Goal: Task Accomplishment & Management: Use online tool/utility

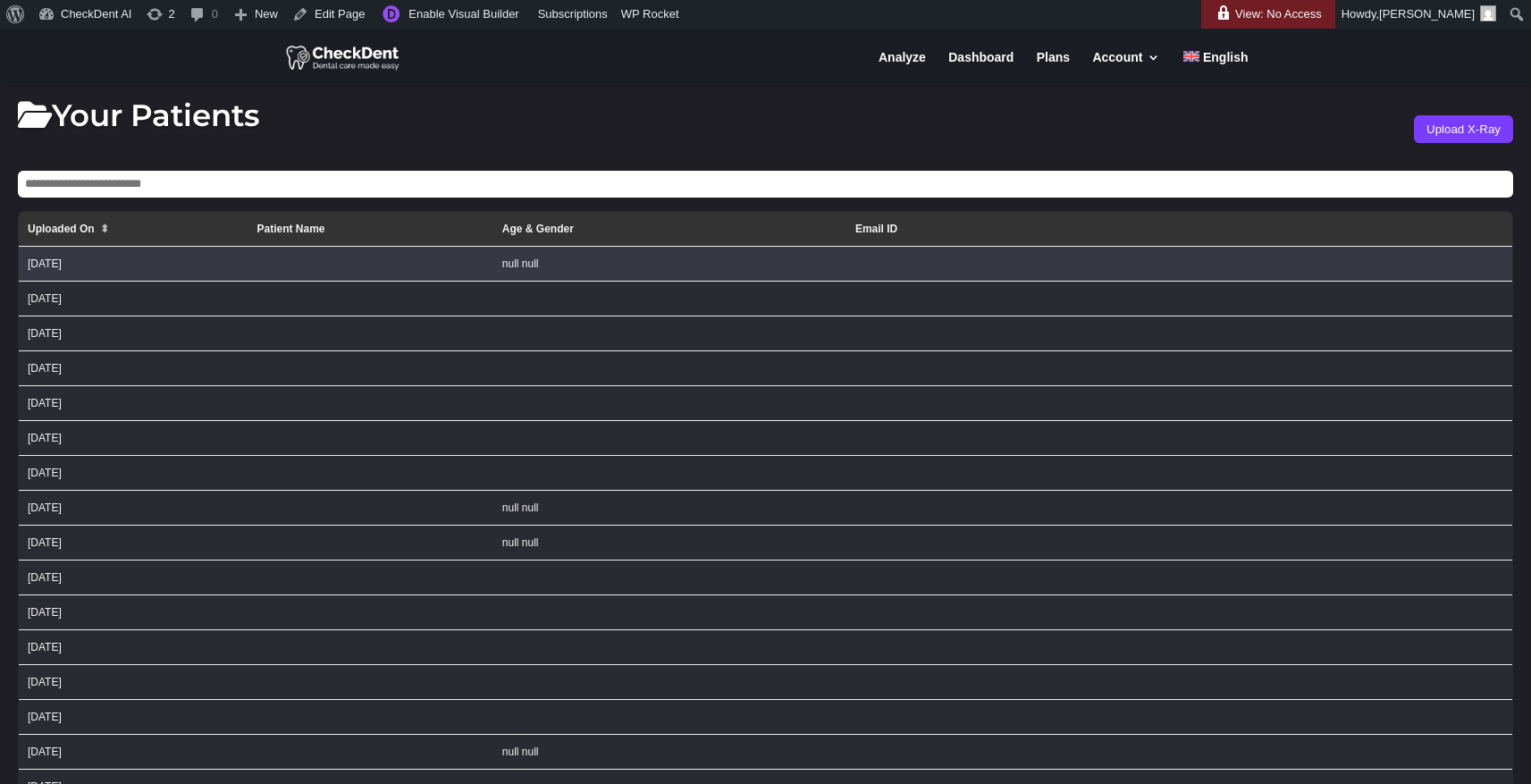
click at [429, 271] on td at bounding box center [369, 264] width 245 height 35
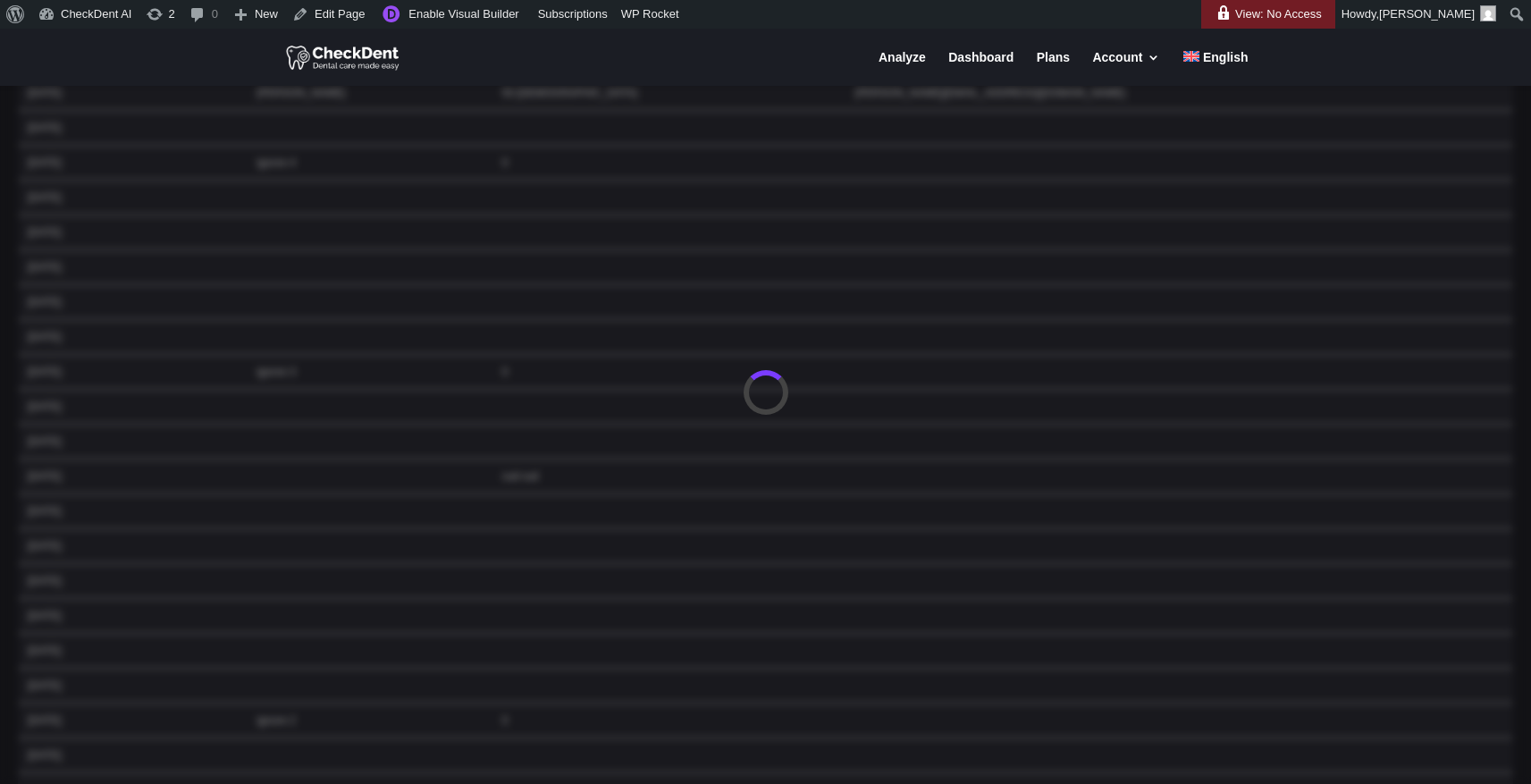
scroll to position [1998, 0]
click at [217, 179] on div at bounding box center [765, 392] width 1531 height 784
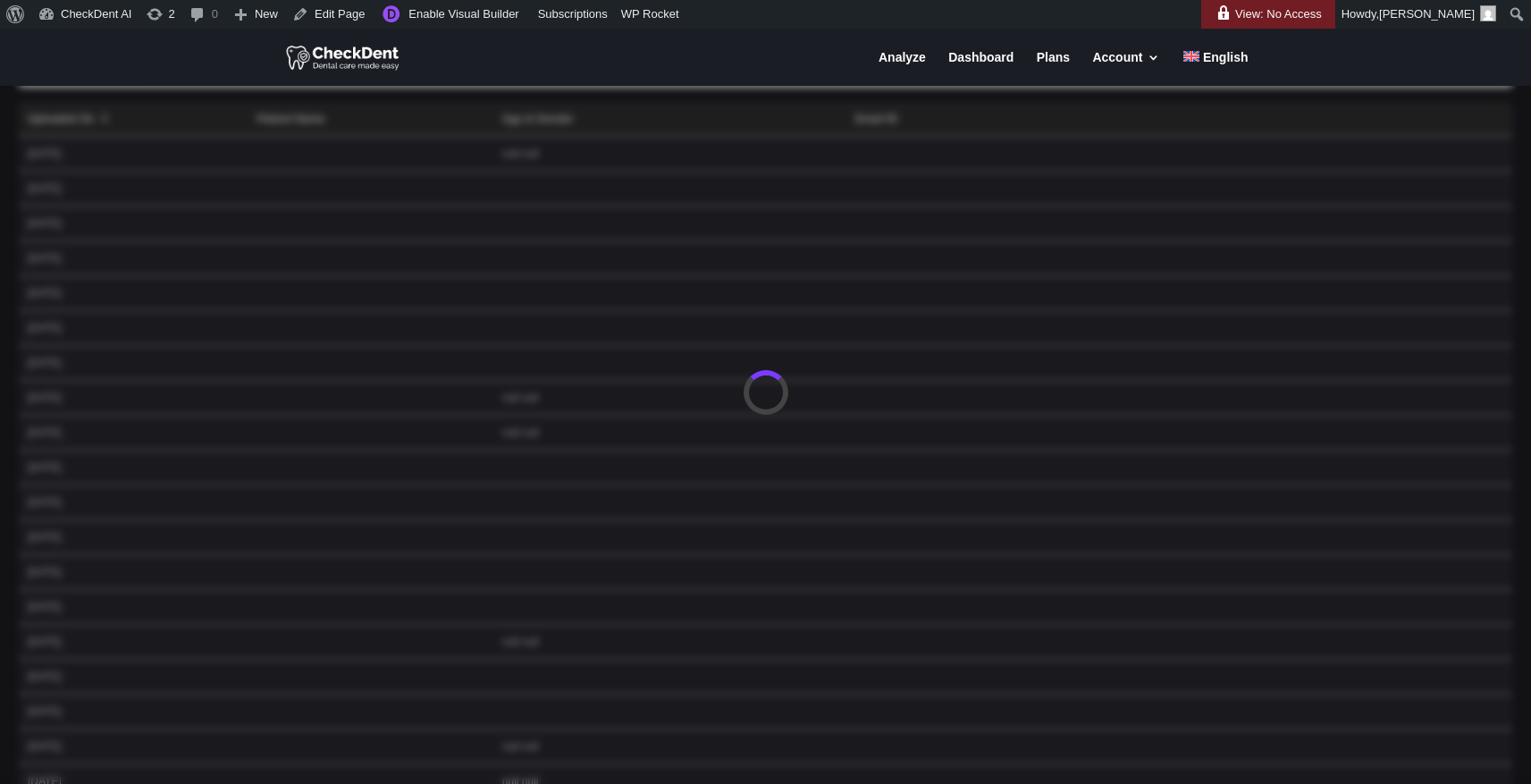
scroll to position [0, 0]
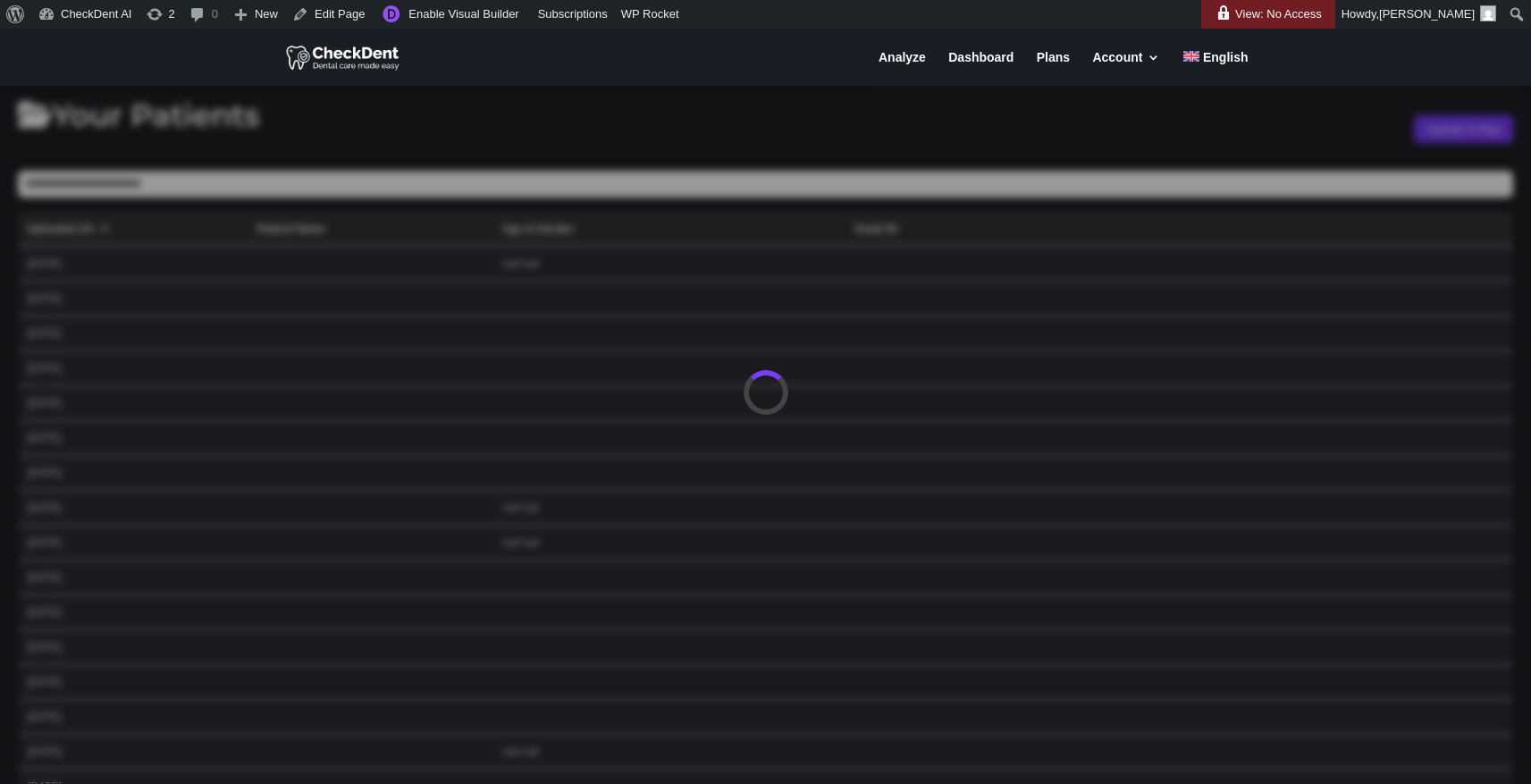
click at [451, 103] on div at bounding box center [765, 392] width 1531 height 784
click at [453, 135] on div at bounding box center [765, 392] width 1531 height 784
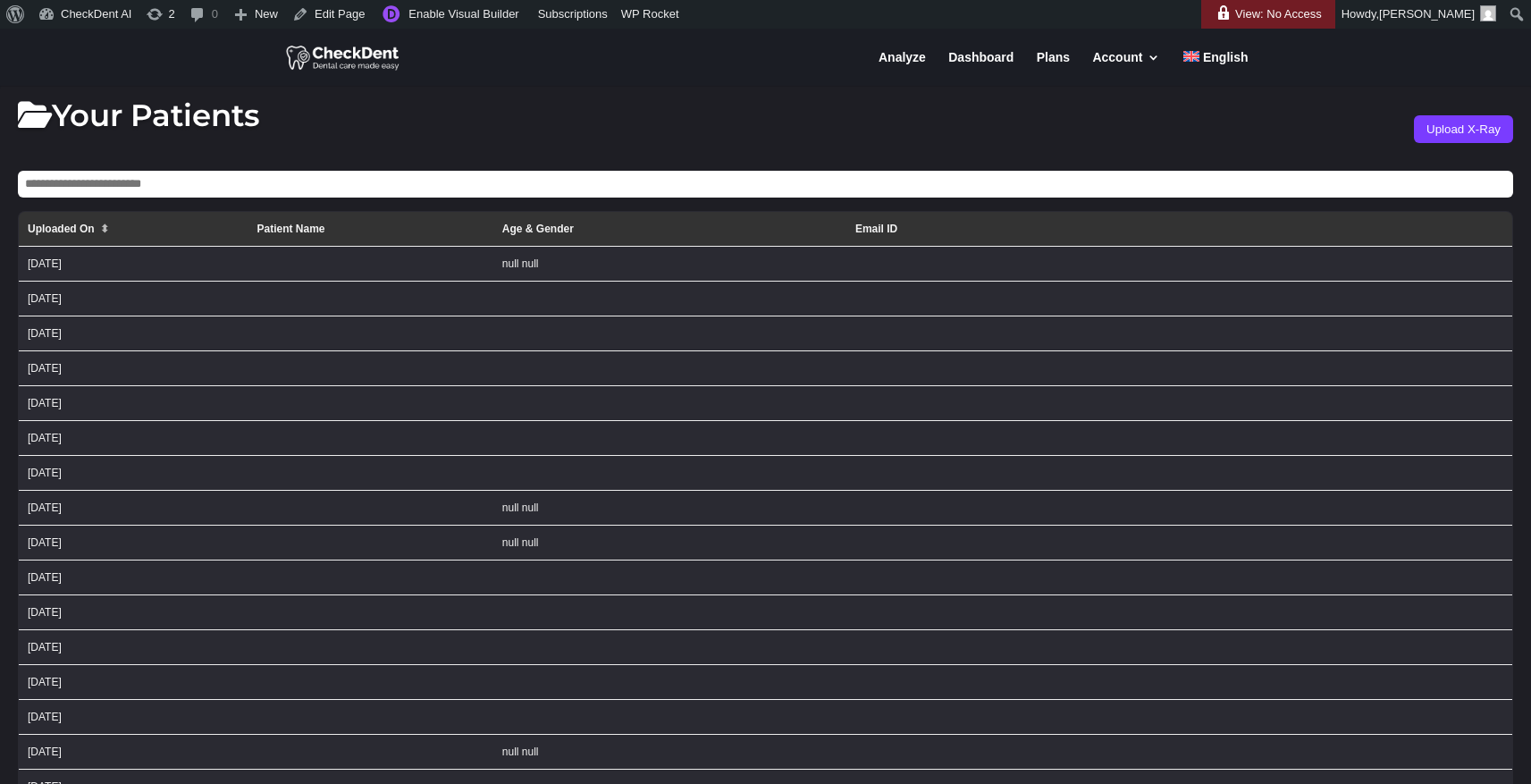
click at [352, 69] on img at bounding box center [343, 56] width 116 height 28
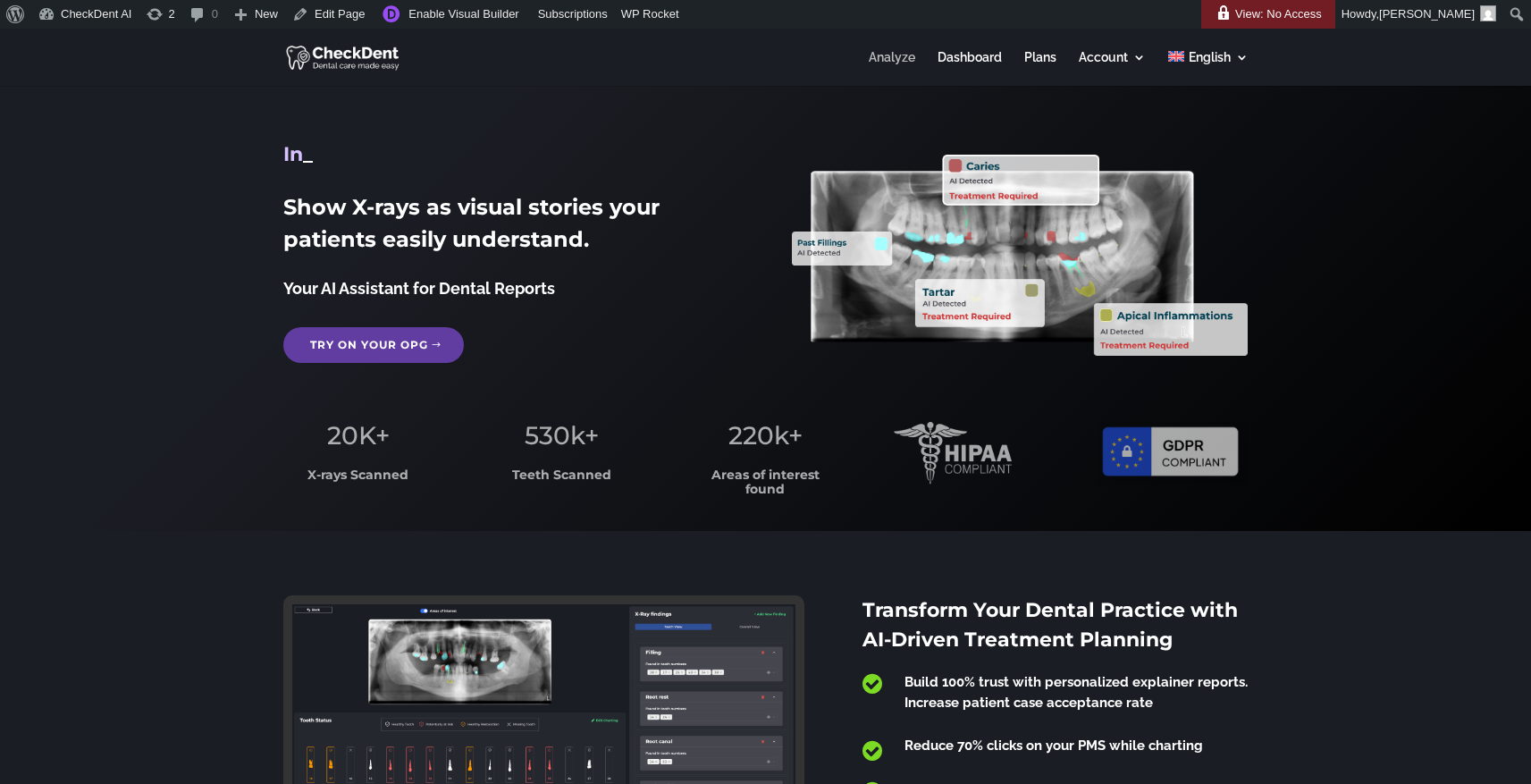
click at [901, 55] on link "Analyze" at bounding box center [891, 68] width 46 height 35
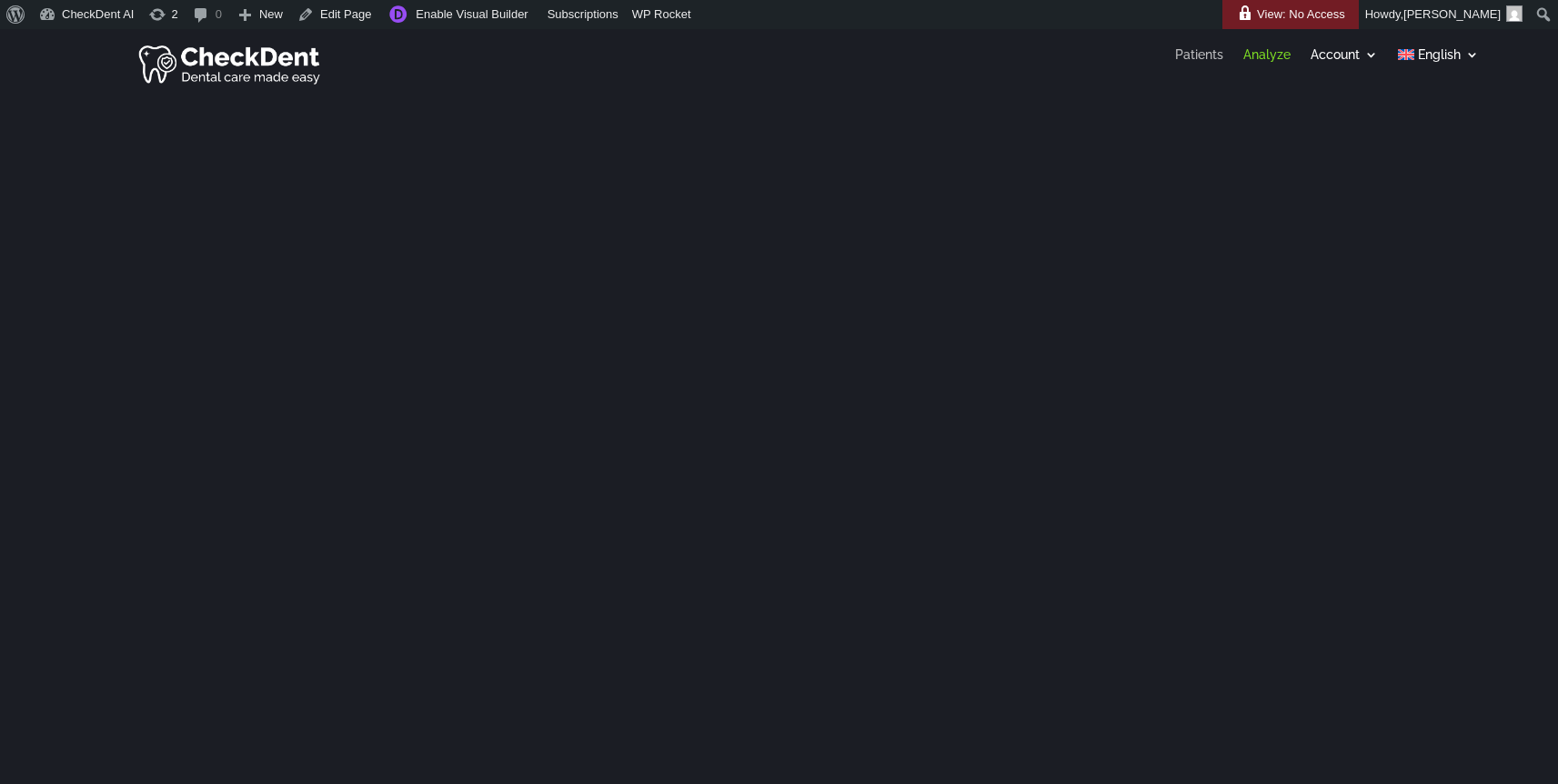
click at [1192, 60] on link "Patients" at bounding box center [1199, 58] width 48 height 20
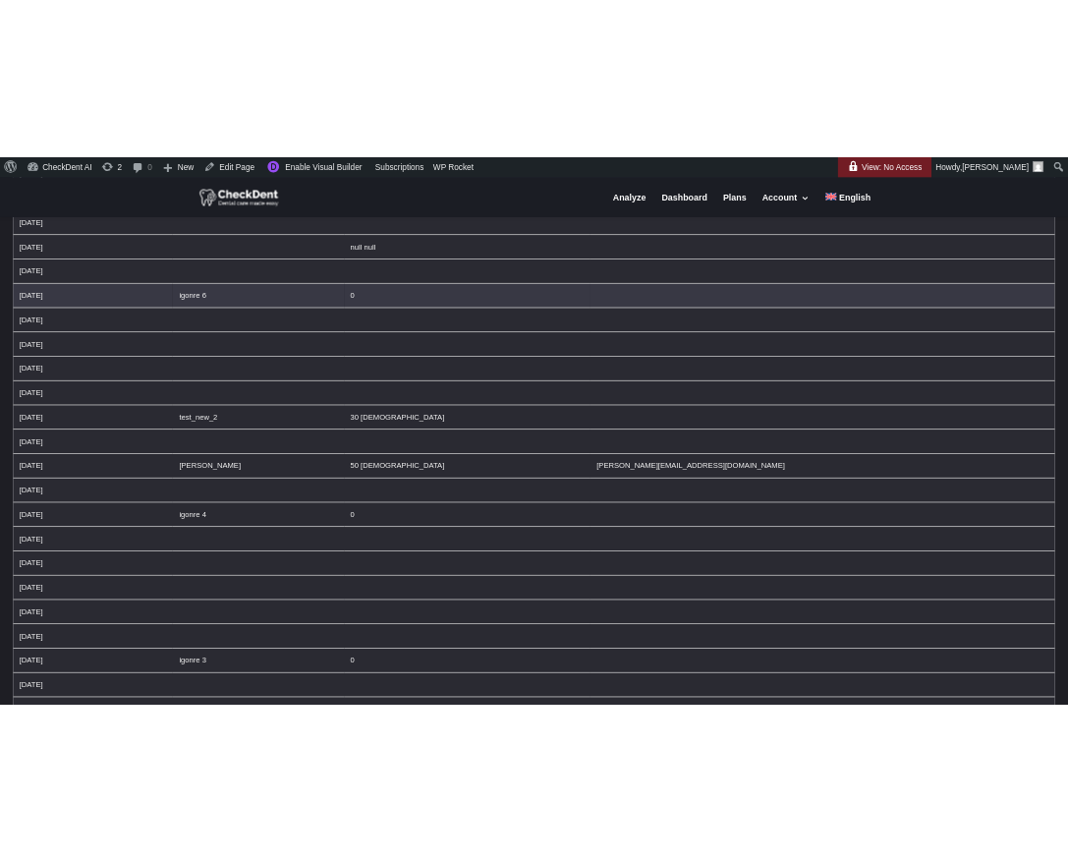
scroll to position [1725, 0]
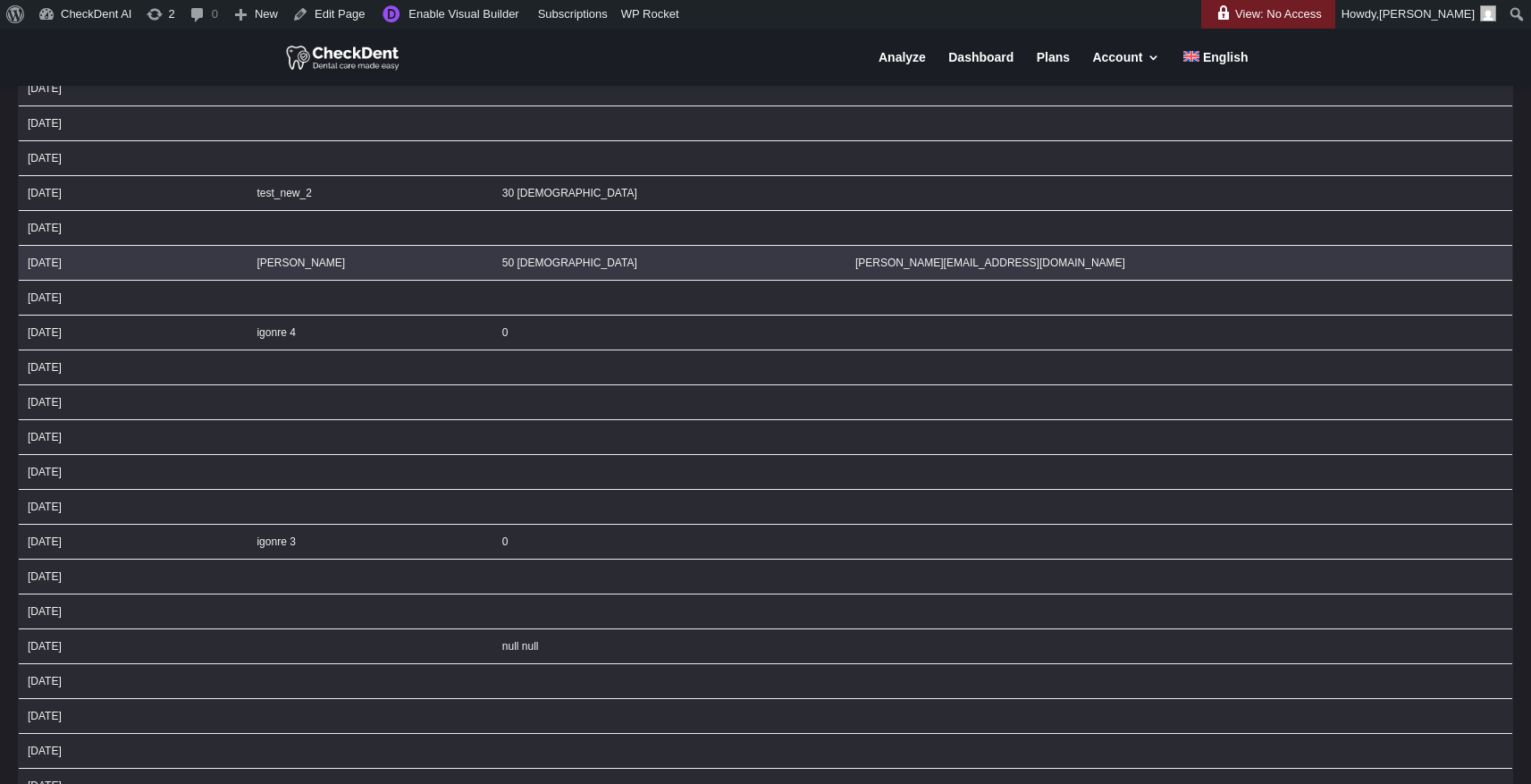
click at [492, 271] on td "[PERSON_NAME]" at bounding box center [369, 263] width 245 height 35
click at [0, 0] on div at bounding box center [0, 0] width 0 height 0
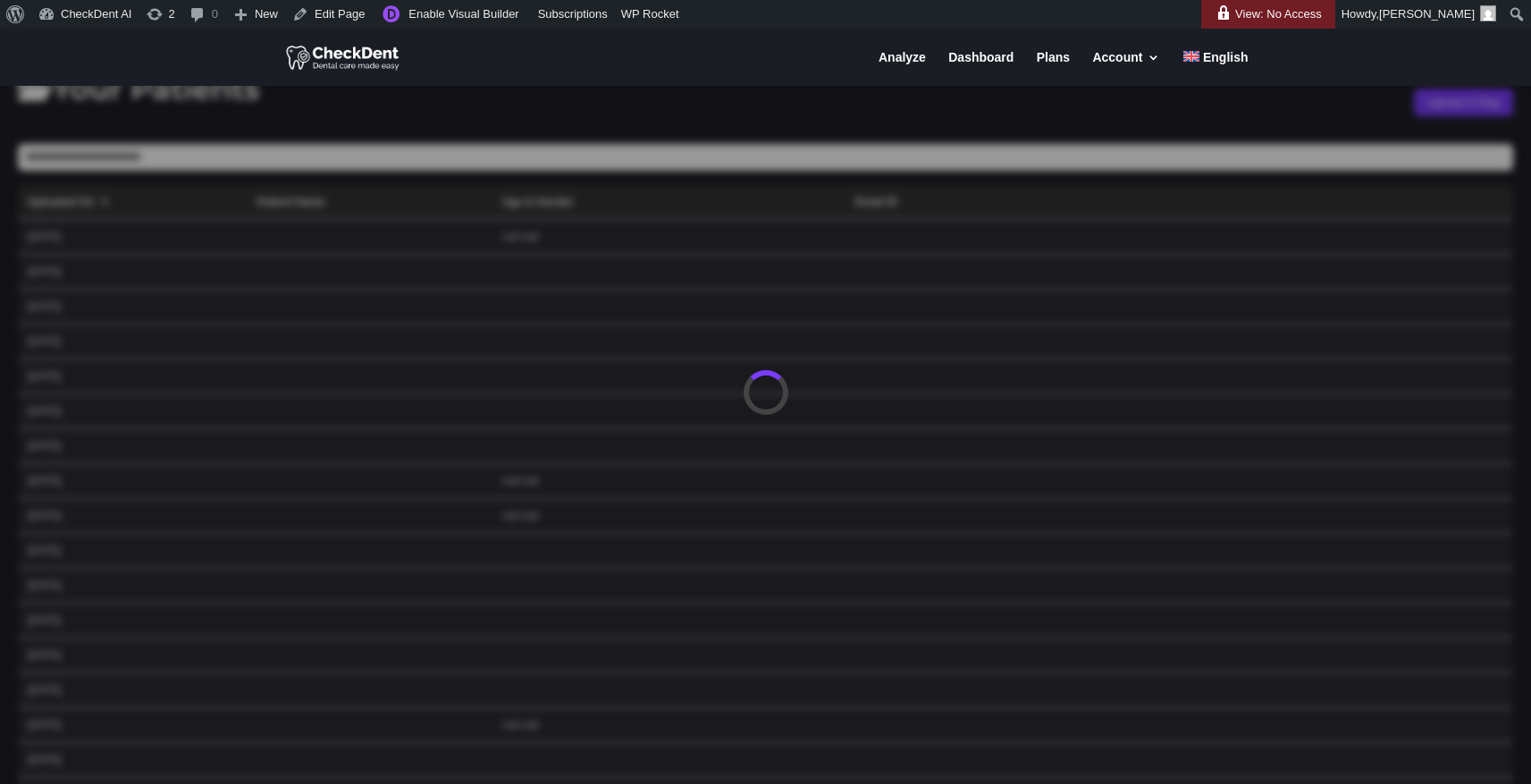
scroll to position [0, 0]
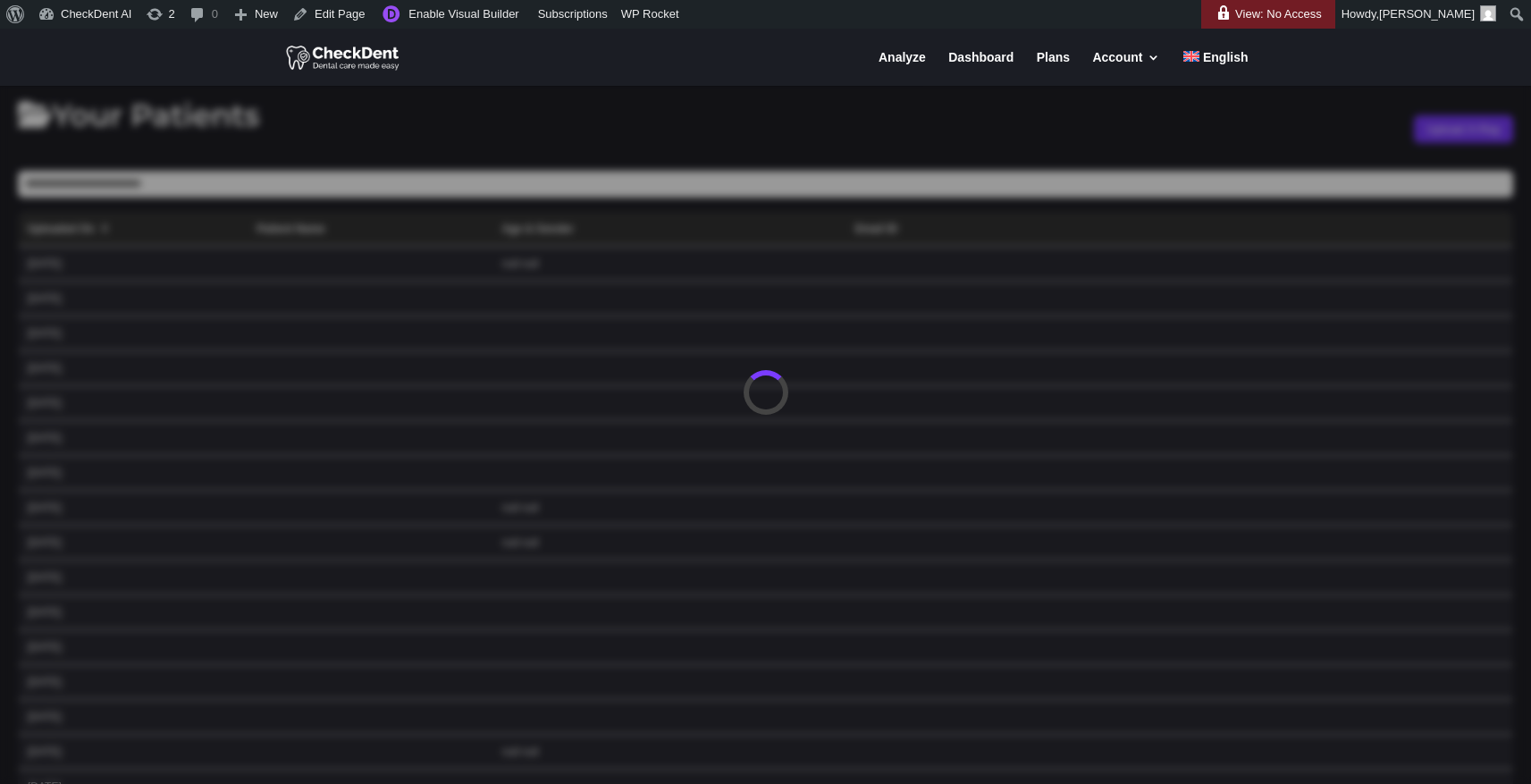
click at [762, 138] on div at bounding box center [765, 392] width 1531 height 784
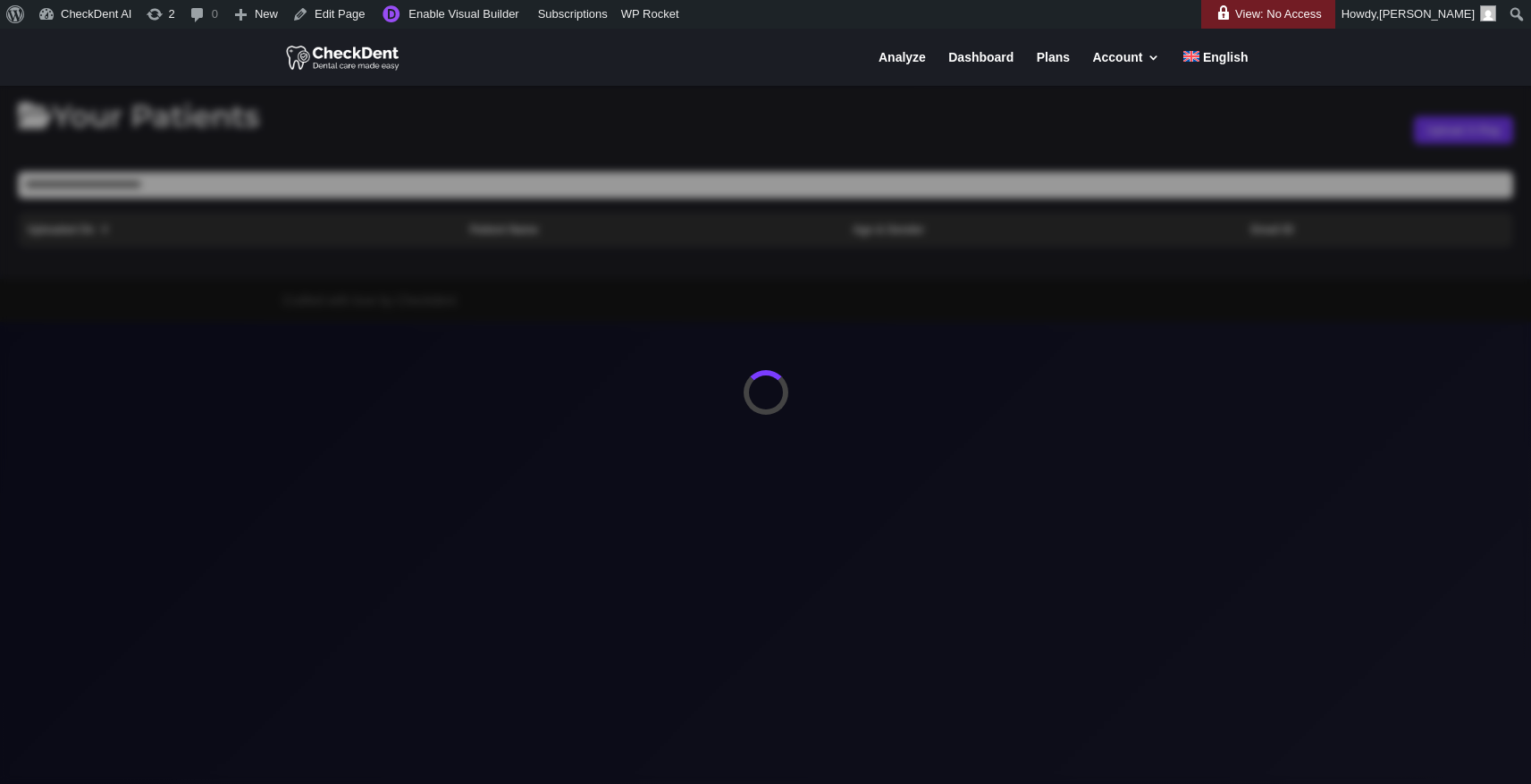
scroll to position [15, 0]
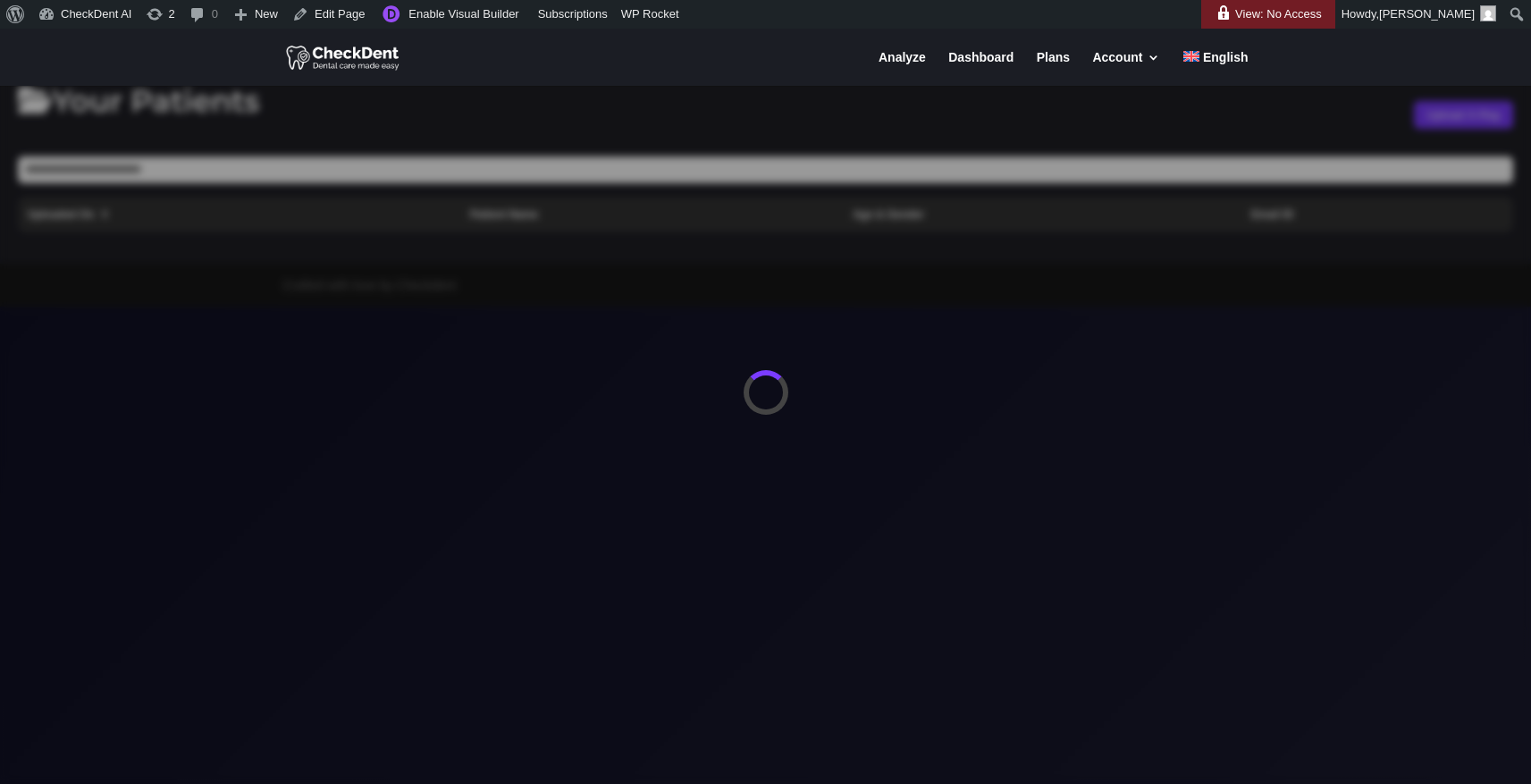
click at [919, 62] on link "Analyze" at bounding box center [902, 68] width 47 height 35
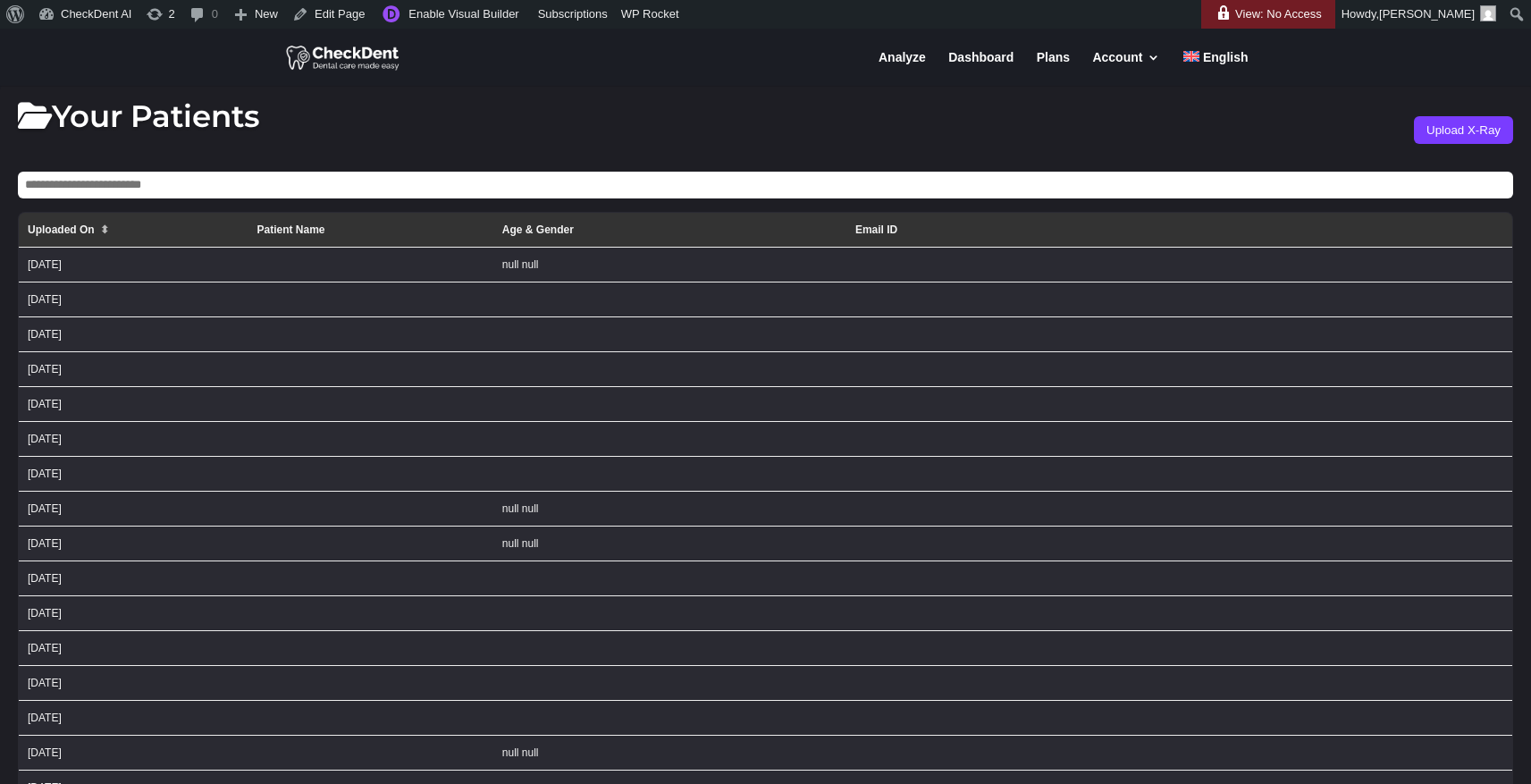
click at [1472, 134] on button "Upload X-Ray" at bounding box center [1463, 130] width 99 height 27
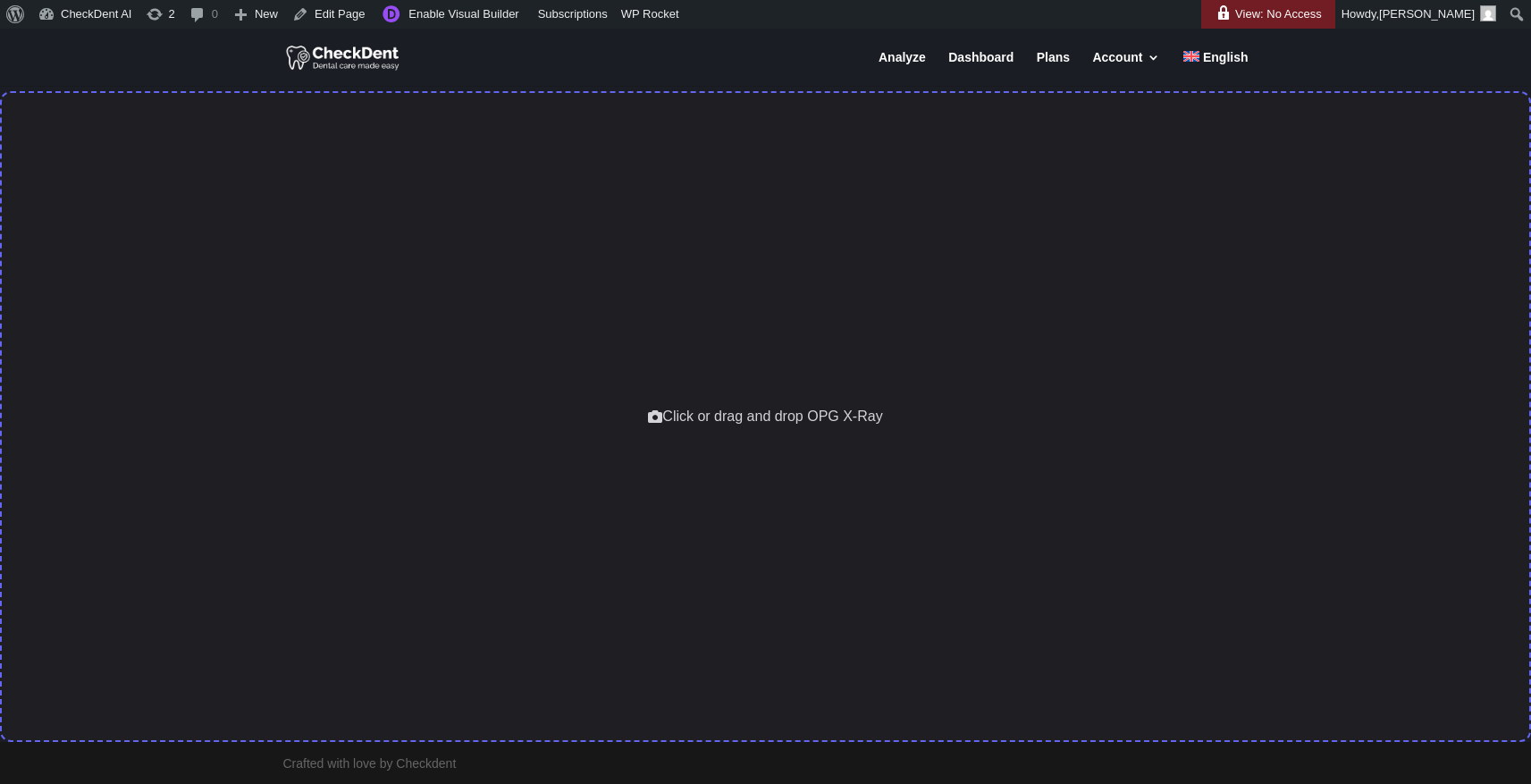
click at [728, 390] on div "Click or drag and drop OPG X-Ray" at bounding box center [765, 416] width 1531 height 650
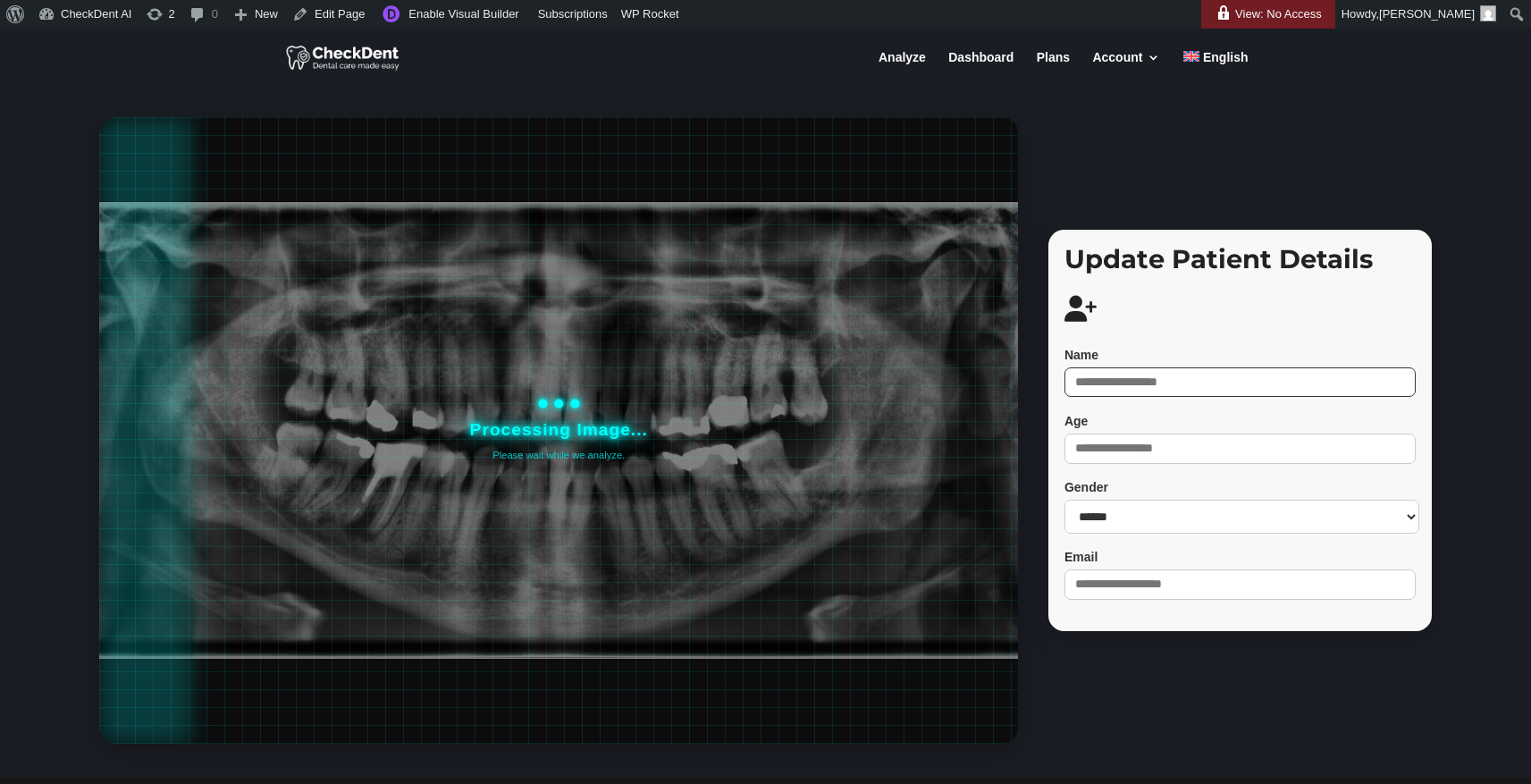
click at [1098, 386] on input "Name" at bounding box center [1240, 382] width 351 height 30
type input "*****"
click at [1162, 448] on input "Age" at bounding box center [1240, 447] width 351 height 30
type input "**"
click at [1184, 516] on select "****** **** ******" at bounding box center [1242, 516] width 355 height 33
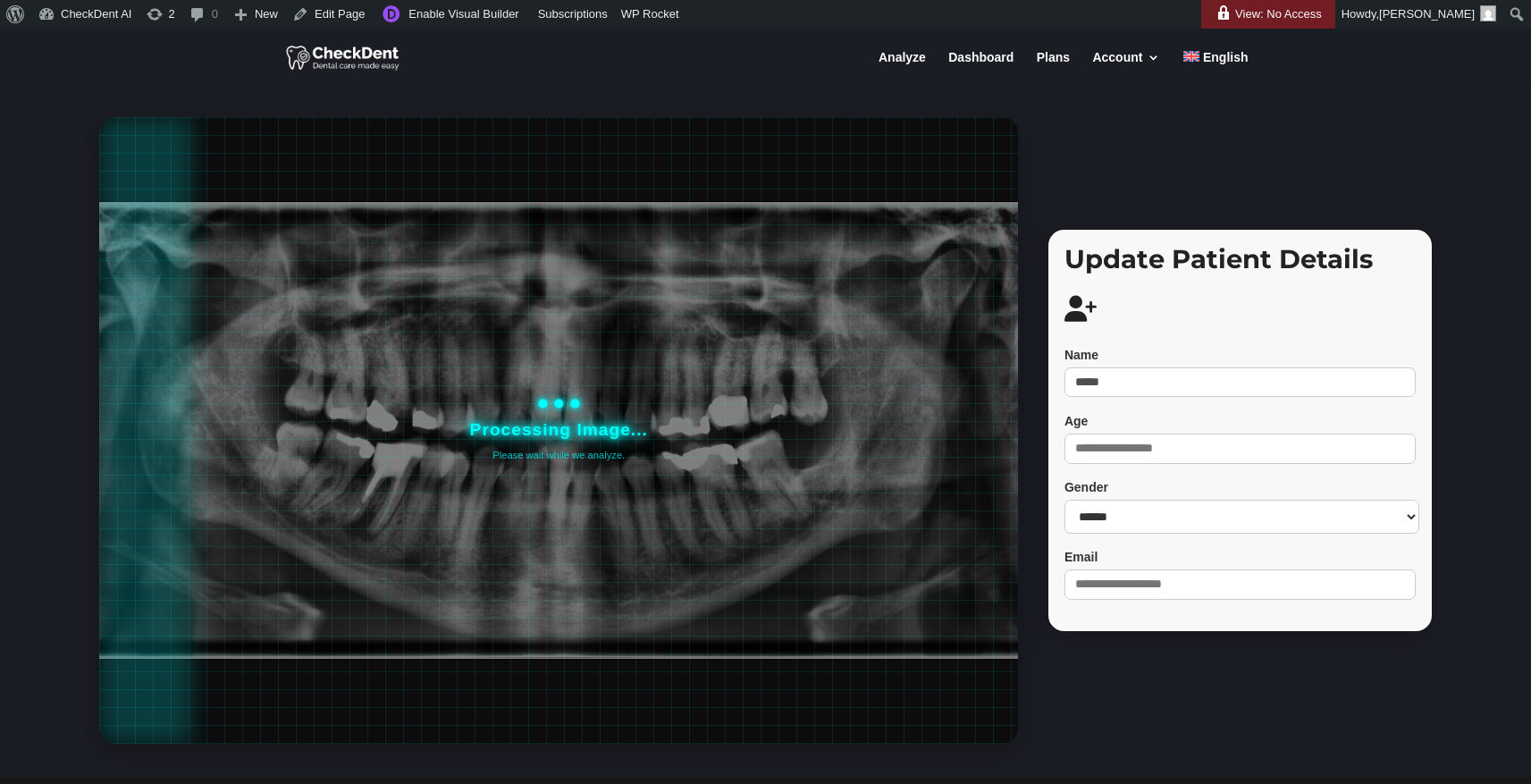
select select "****"
click at [1066, 500] on select "****** **** ******" at bounding box center [1242, 516] width 355 height 33
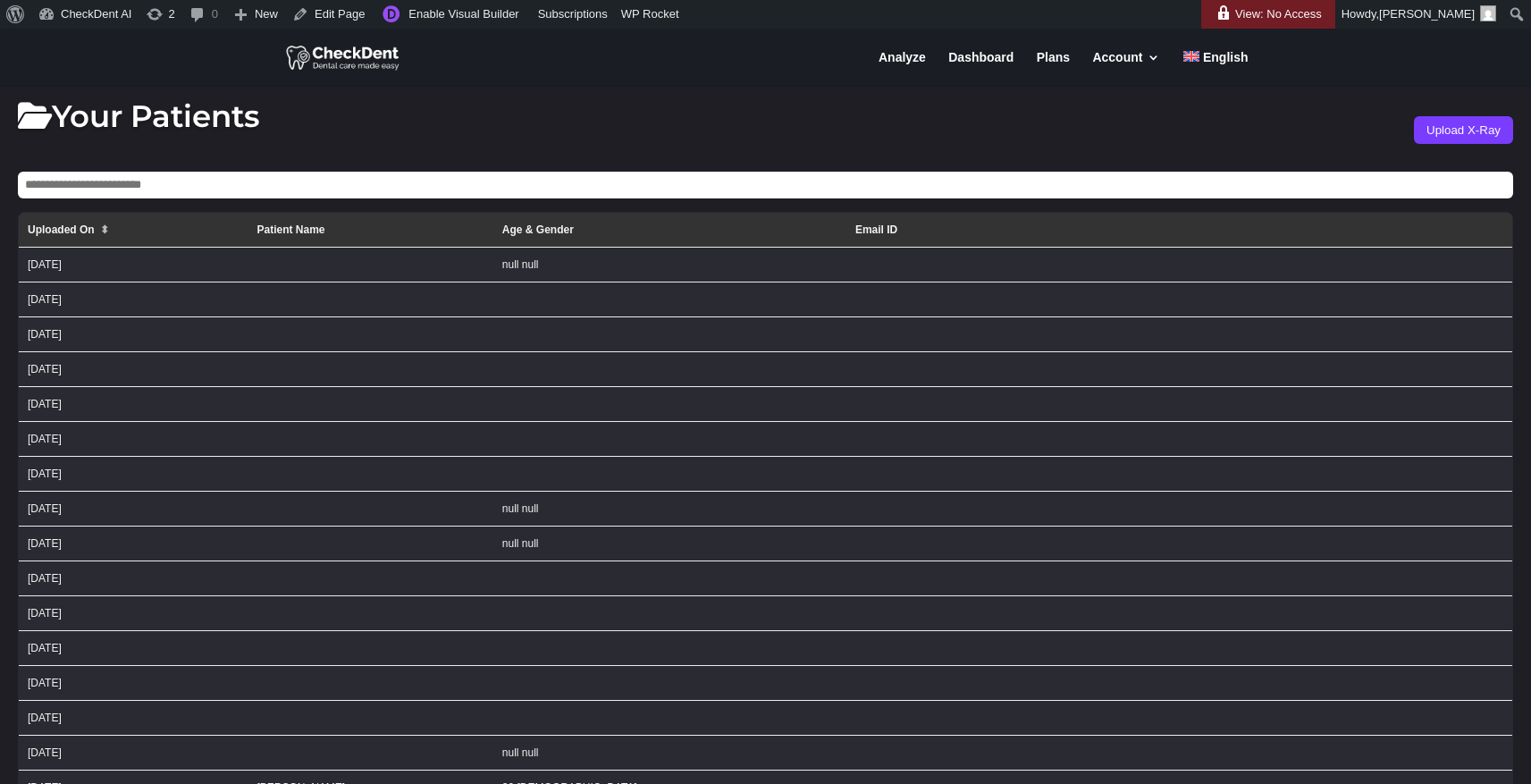
click at [101, 229] on th "Uploaded On ⬍" at bounding box center [134, 230] width 229 height 35
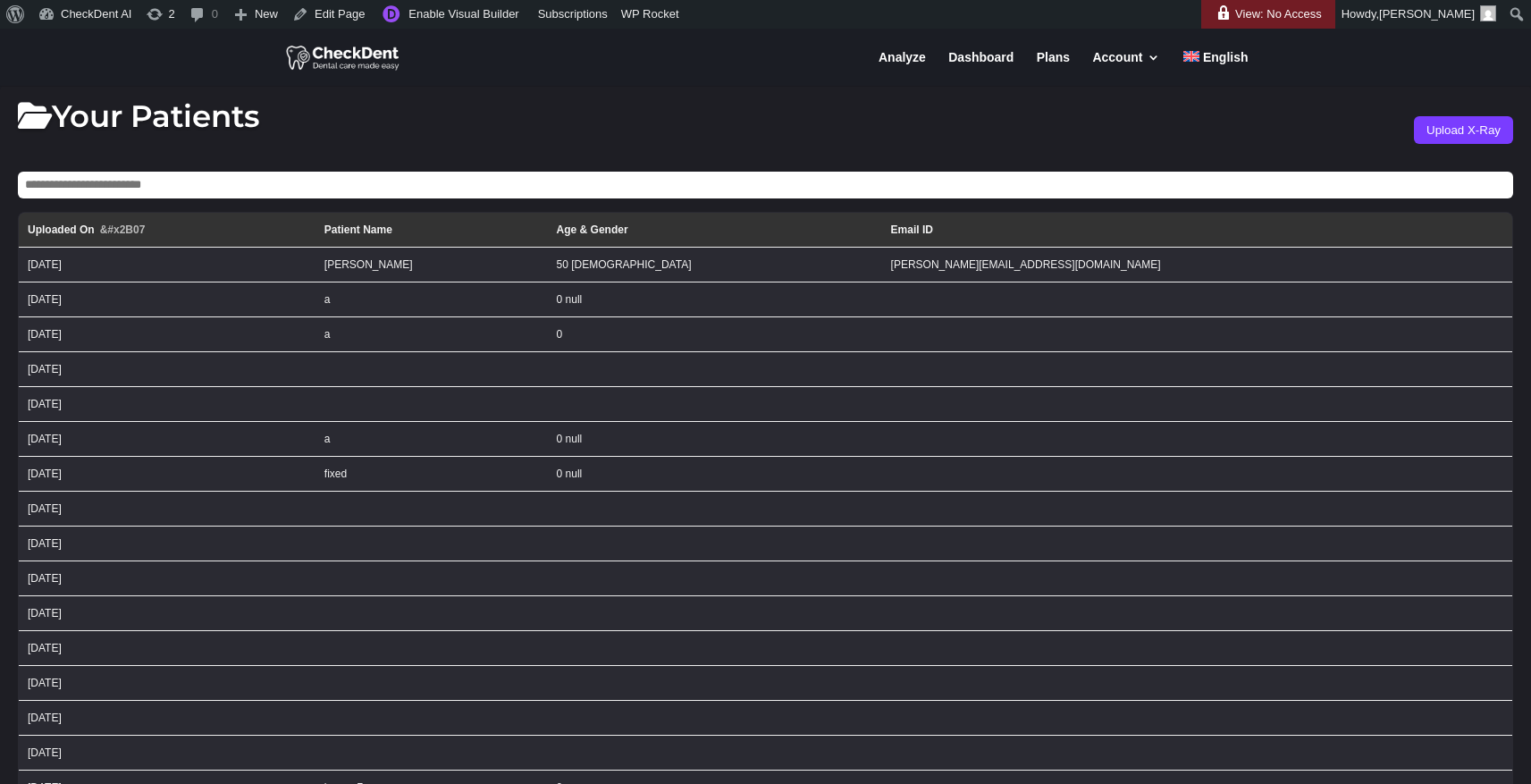
click at [101, 229] on th "Uploaded On &#x2B07" at bounding box center [167, 230] width 297 height 35
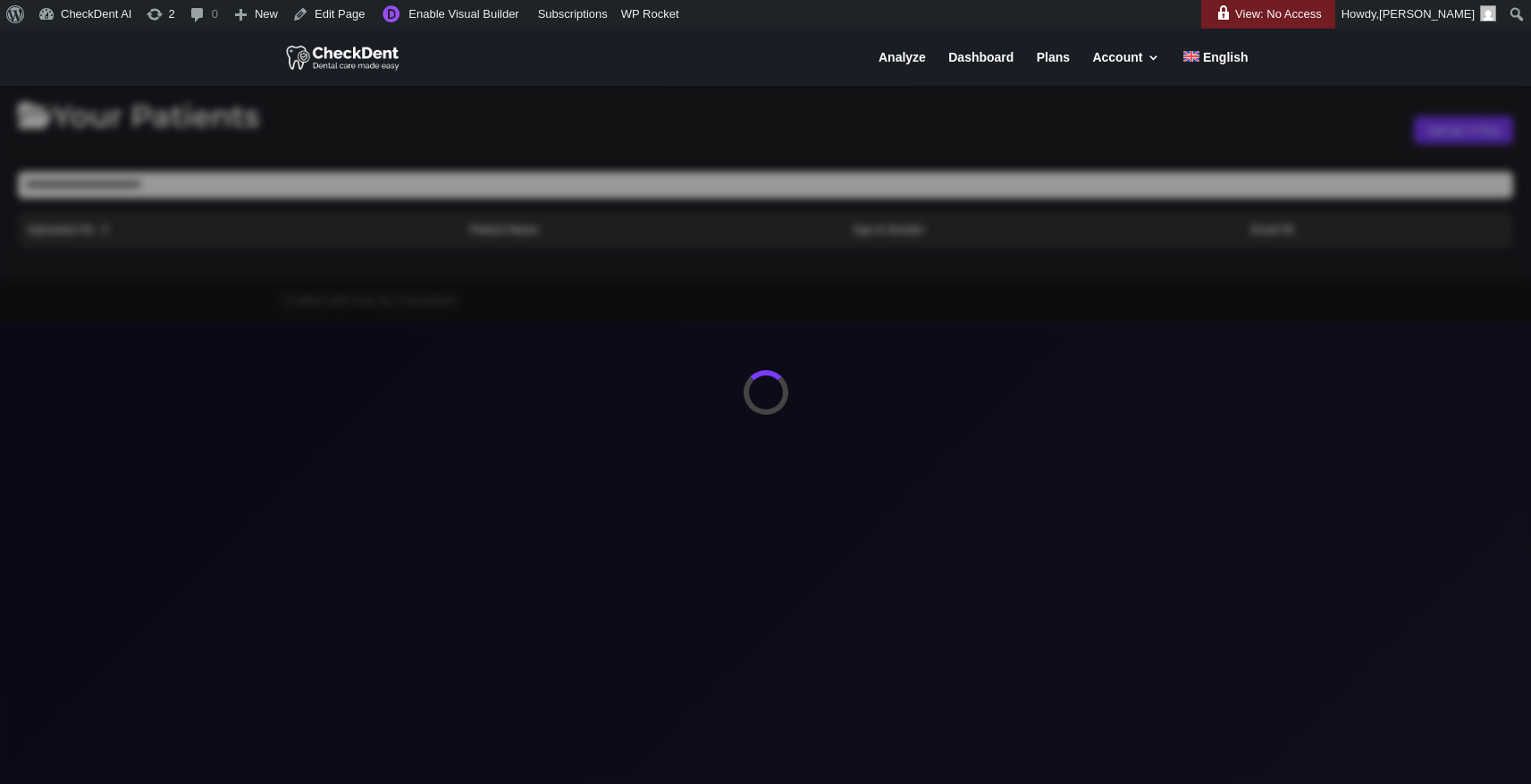
scroll to position [15, 0]
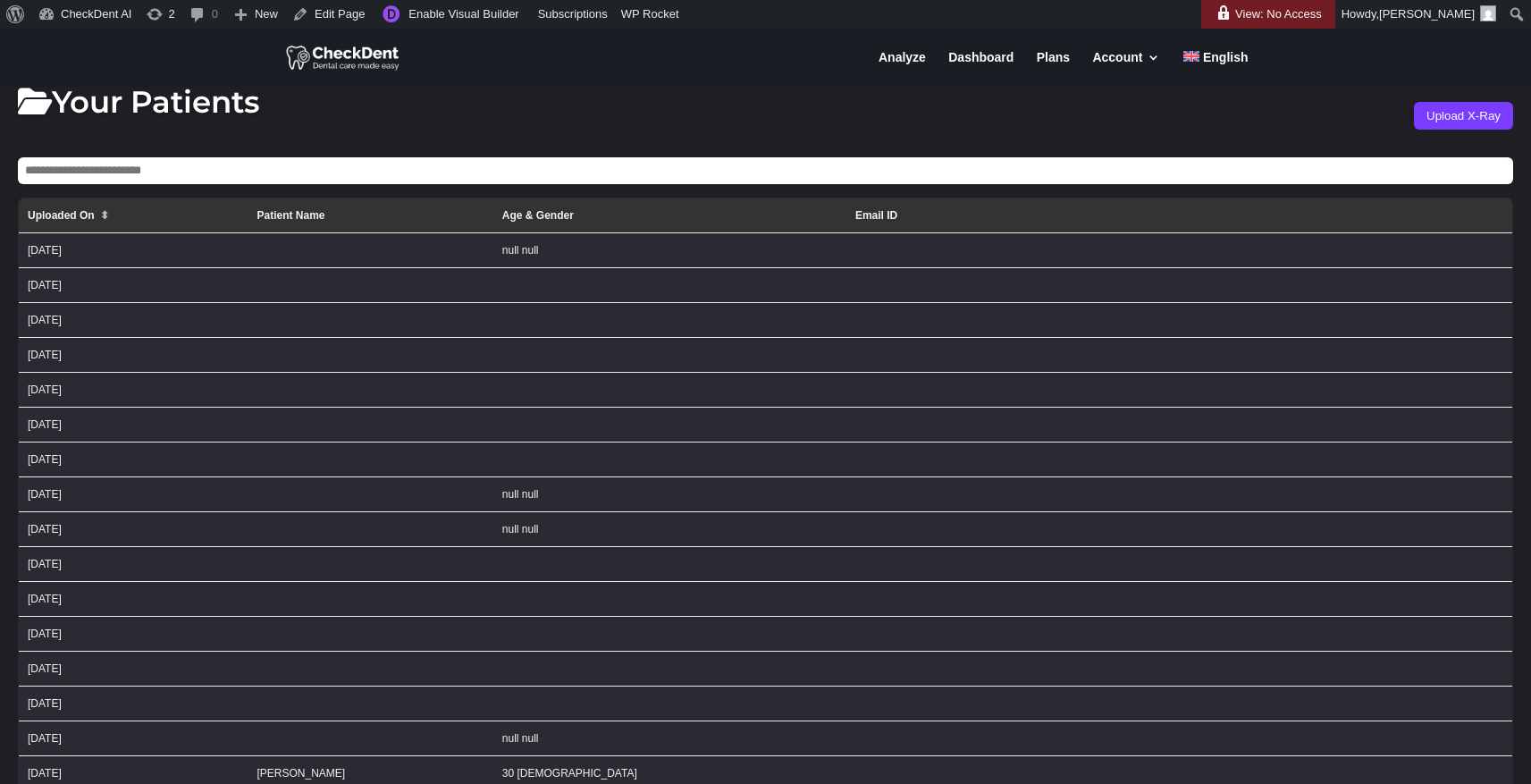
click at [492, 219] on th "Patient Name" at bounding box center [369, 216] width 245 height 35
click at [477, 215] on th "Patient Name" at bounding box center [369, 216] width 245 height 35
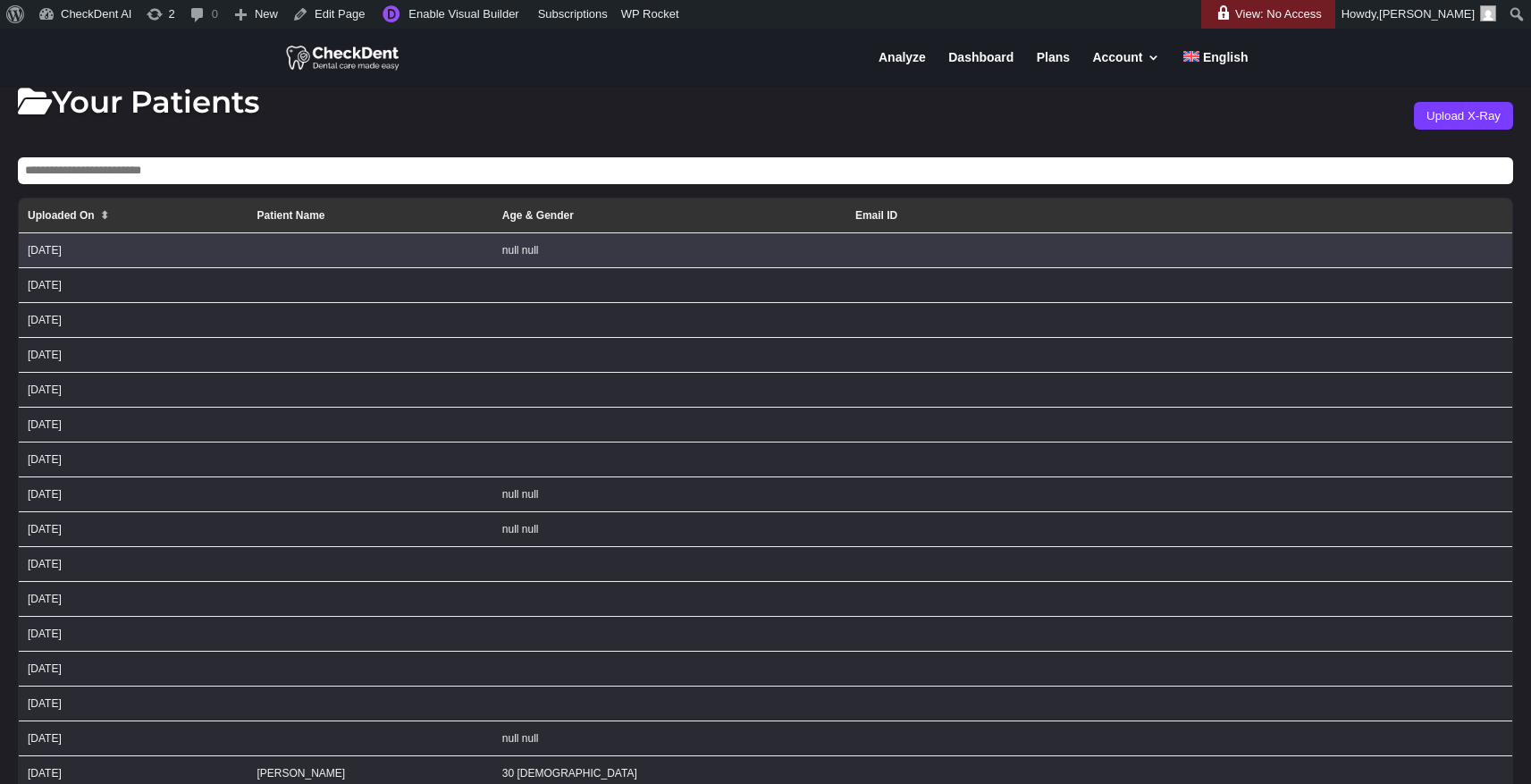
click at [176, 249] on td "[DATE]" at bounding box center [134, 250] width 229 height 35
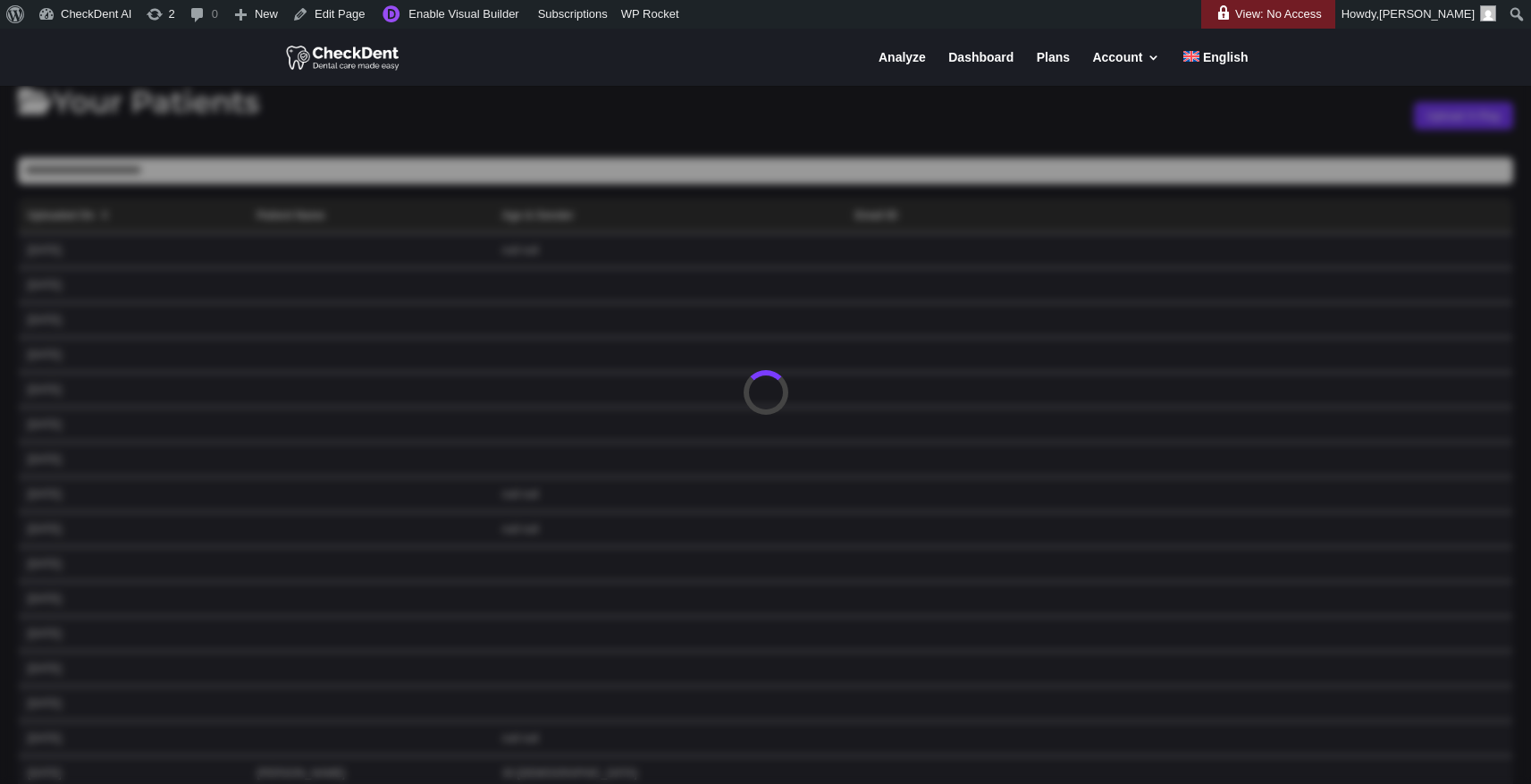
click at [317, 110] on div at bounding box center [765, 392] width 1531 height 784
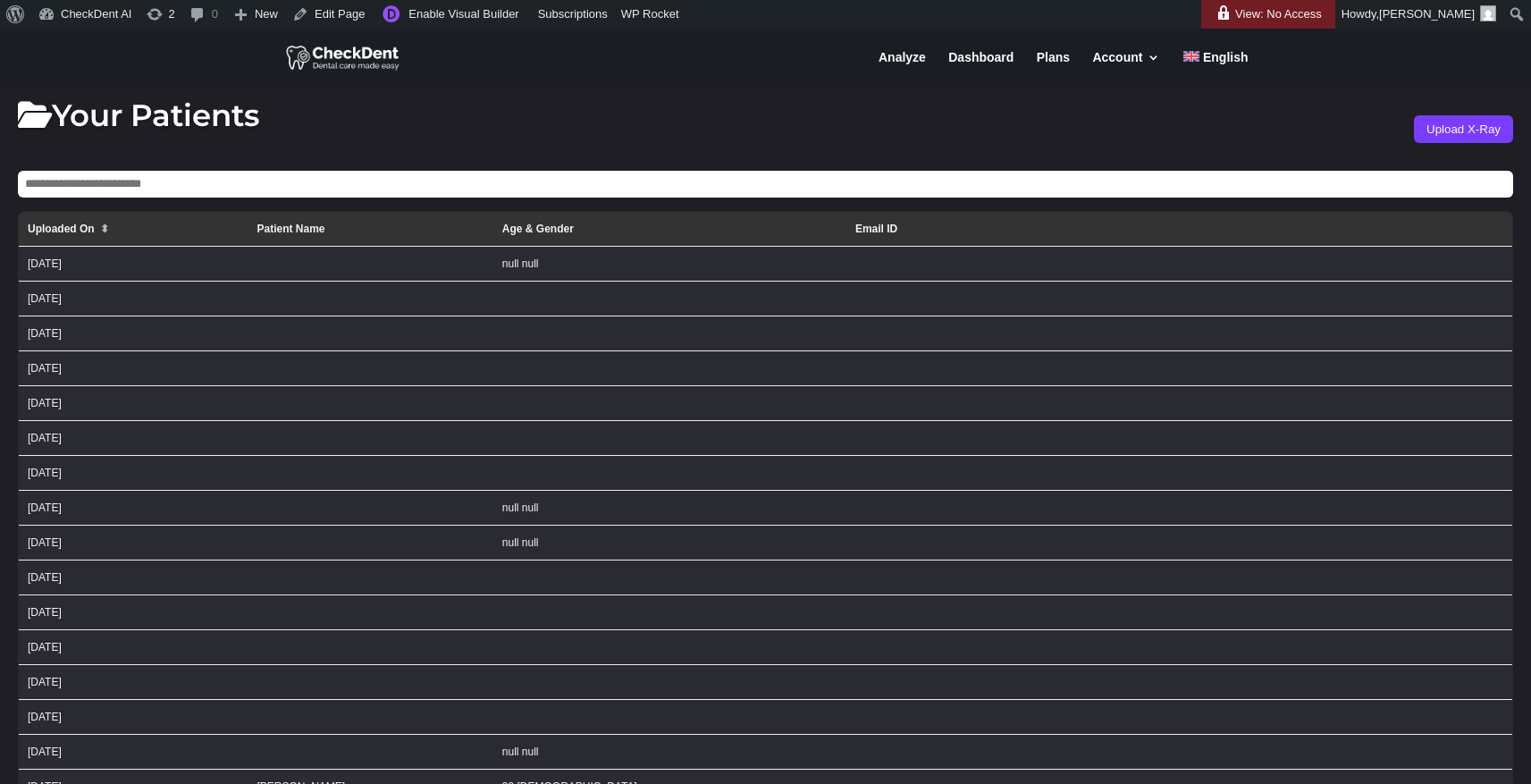
click at [75, 229] on th "Uploaded On ⬍" at bounding box center [134, 229] width 229 height 35
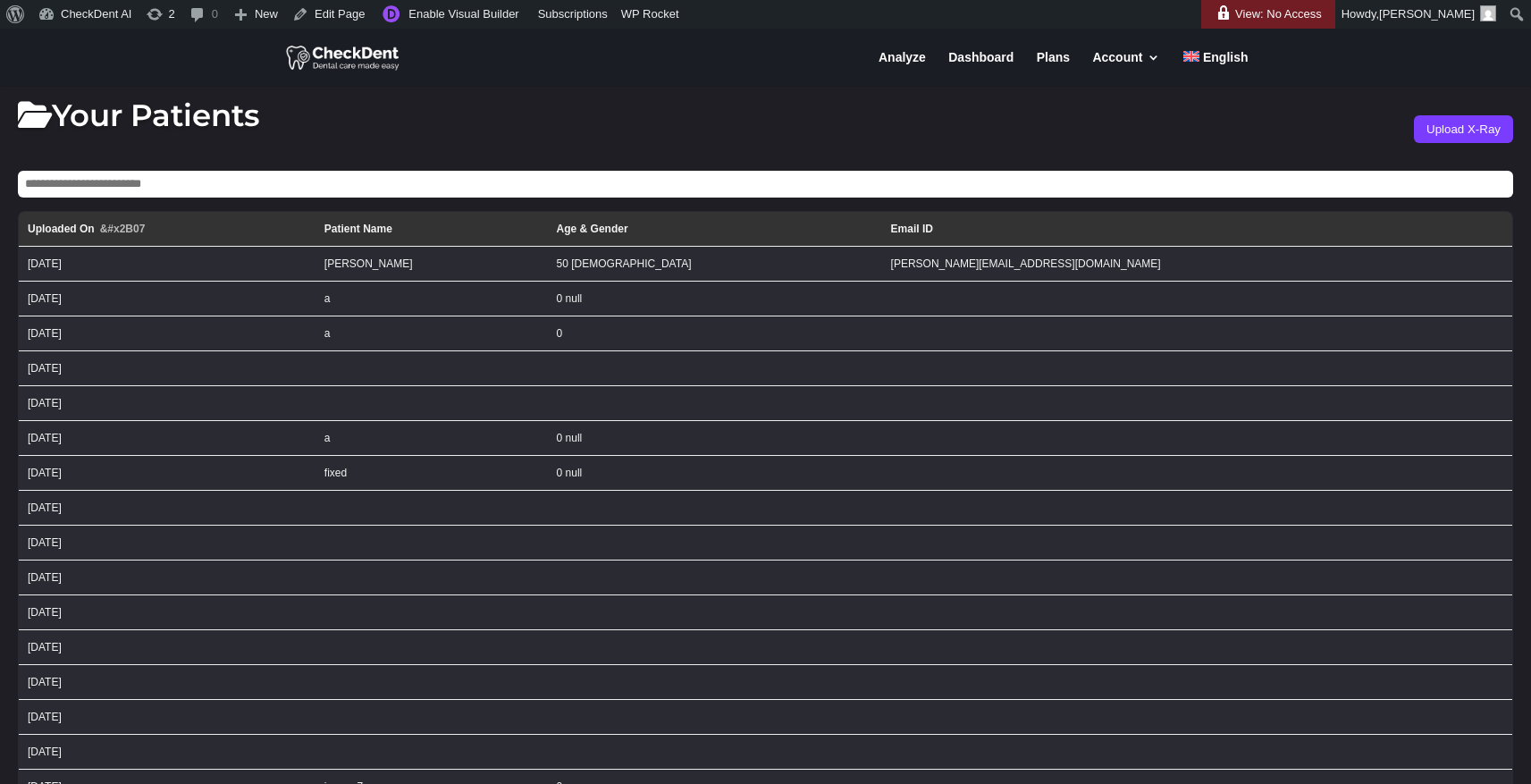
click at [79, 226] on th "Uploaded On &#x2B07" at bounding box center [167, 229] width 297 height 35
click at [79, 228] on th "Uploaded On &#x2B06" at bounding box center [167, 229] width 297 height 35
click at [79, 228] on th "Uploaded On &#x2B07" at bounding box center [167, 229] width 297 height 35
click at [91, 231] on th "Uploaded On &#x2B06" at bounding box center [167, 229] width 297 height 35
click at [91, 231] on th "Uploaded On &#x2B07" at bounding box center [167, 229] width 297 height 35
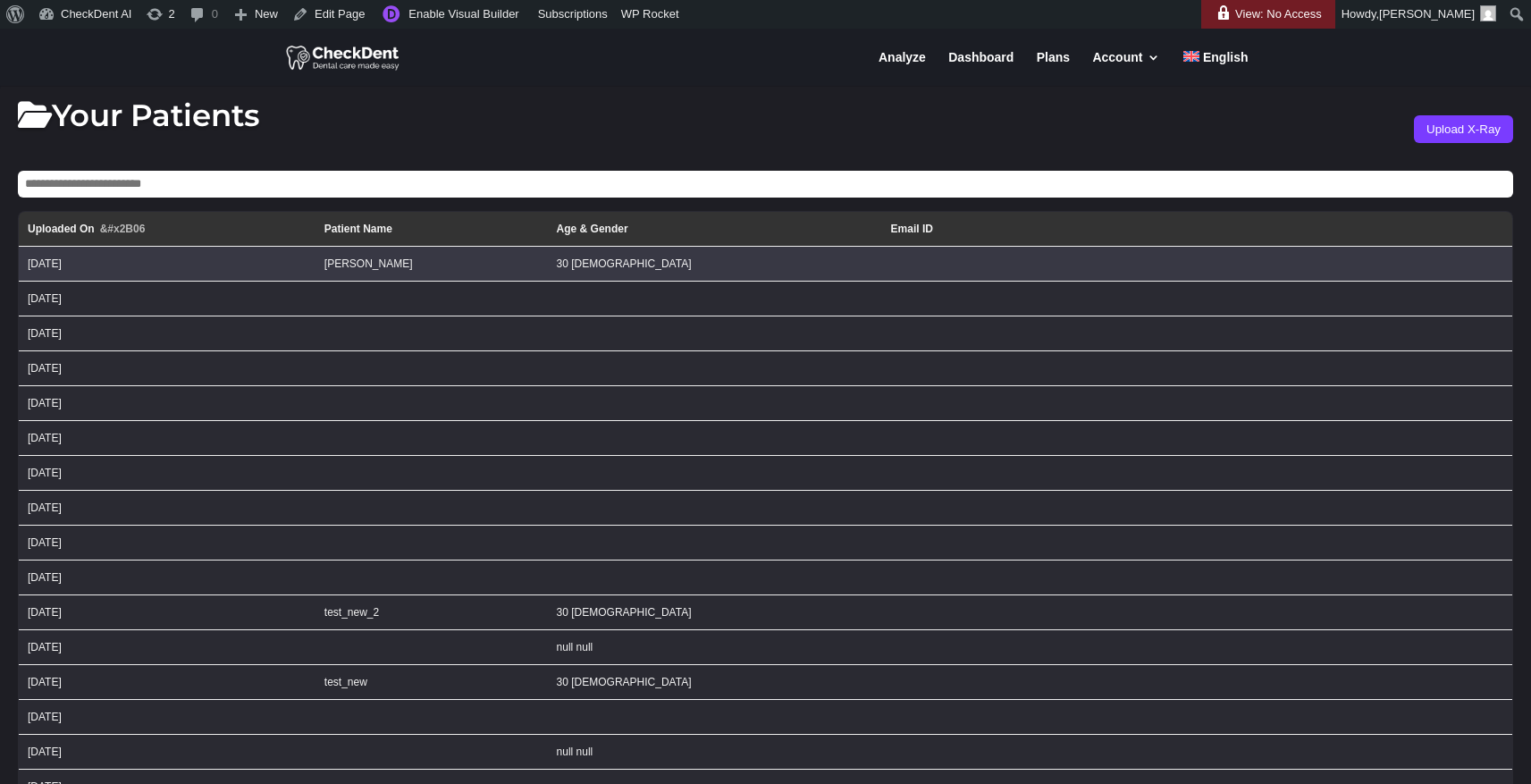
click at [175, 267] on td "[DATE]" at bounding box center [167, 264] width 297 height 35
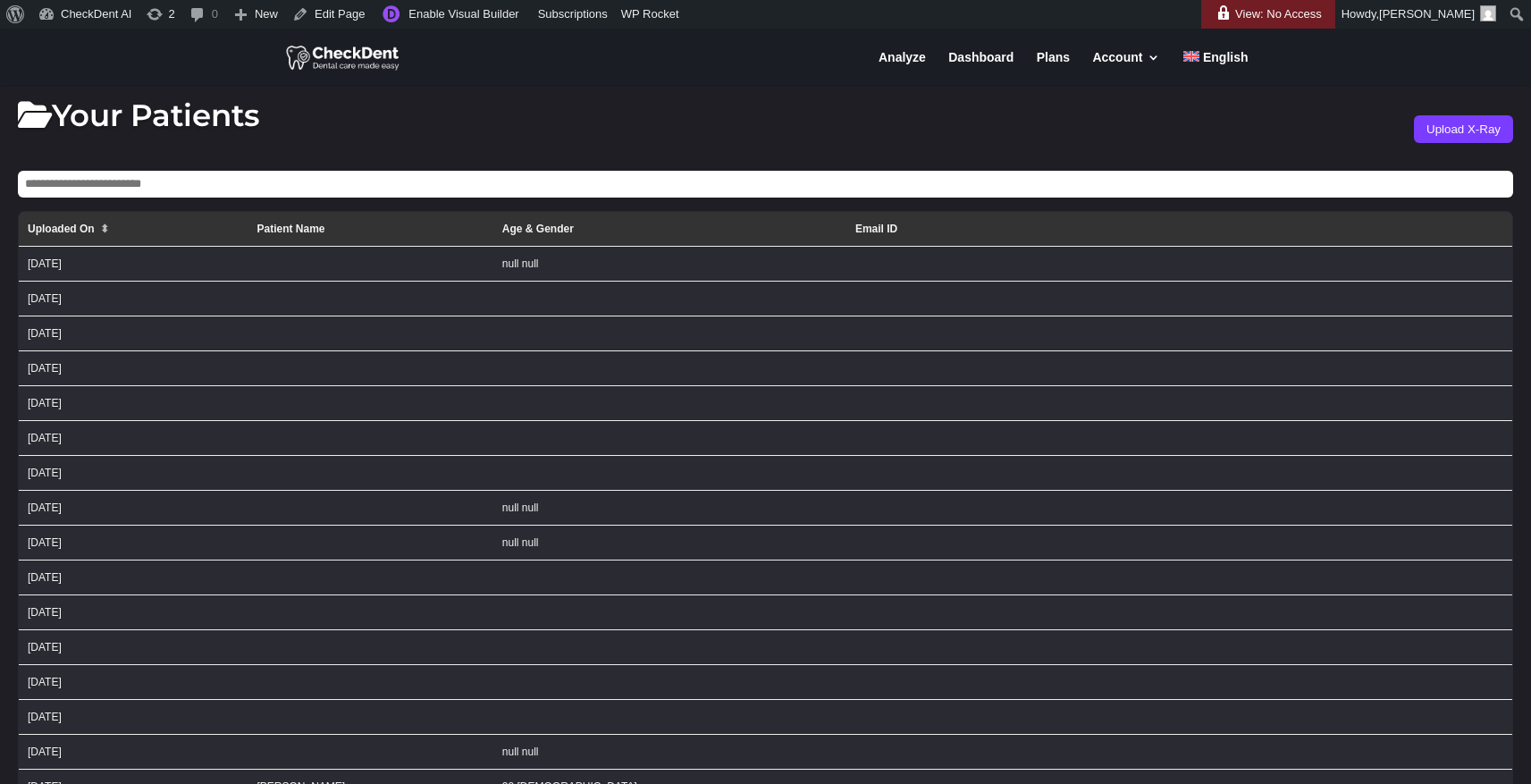
click at [89, 229] on th "Uploaded On ⬍" at bounding box center [134, 229] width 229 height 35
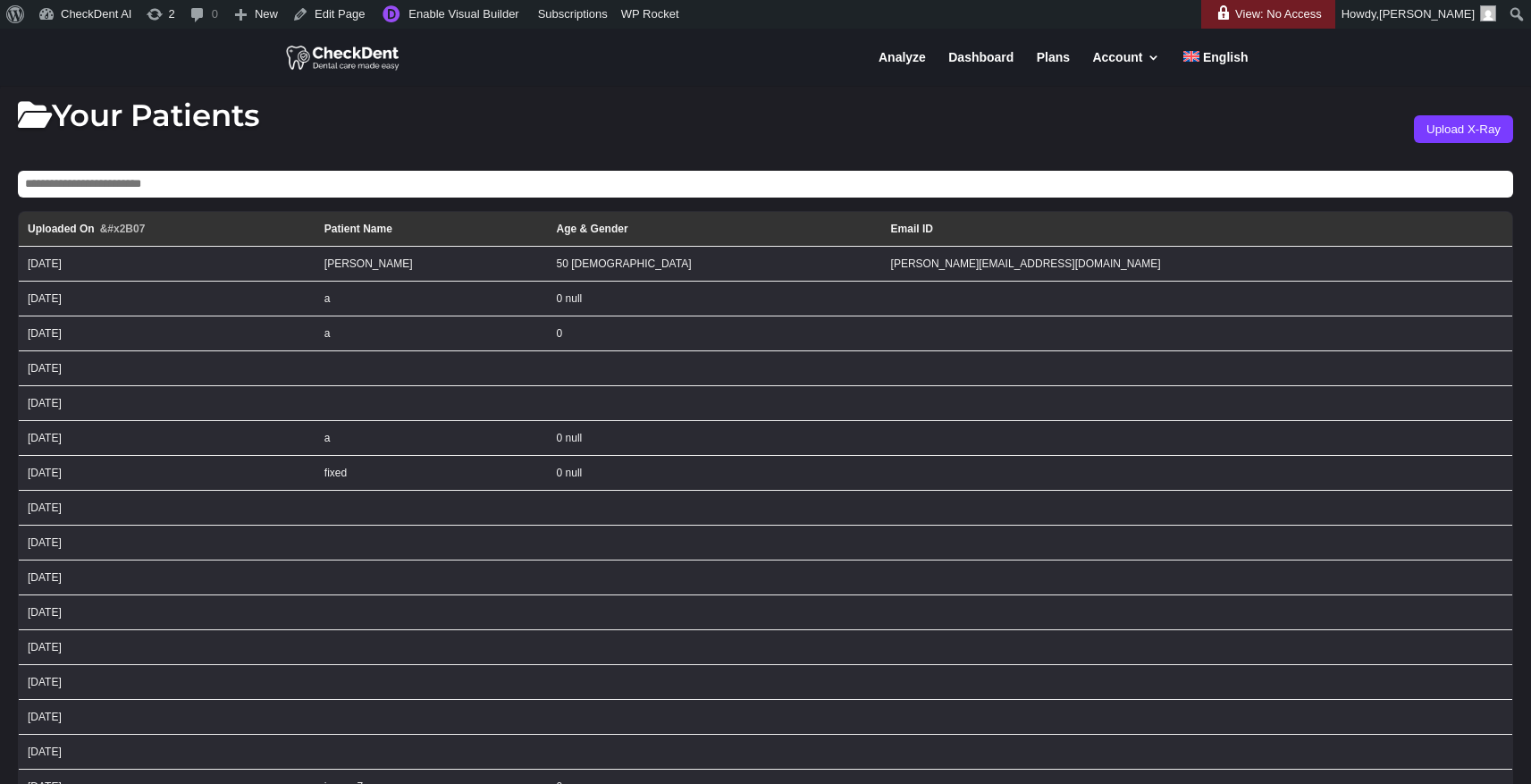
click at [89, 229] on th "Uploaded On &#x2B07" at bounding box center [167, 229] width 297 height 35
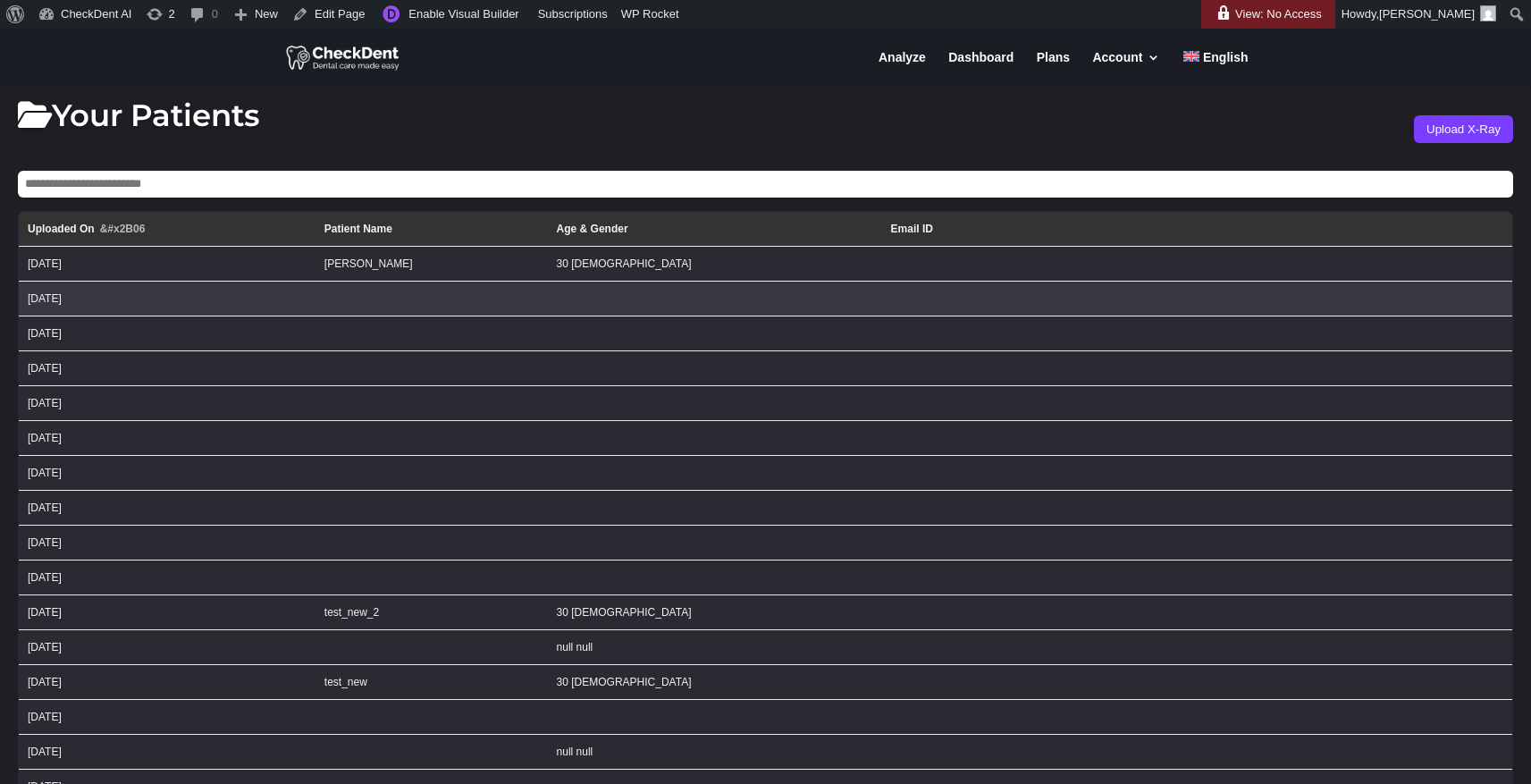
click at [110, 307] on td "[DATE]" at bounding box center [167, 298] width 297 height 35
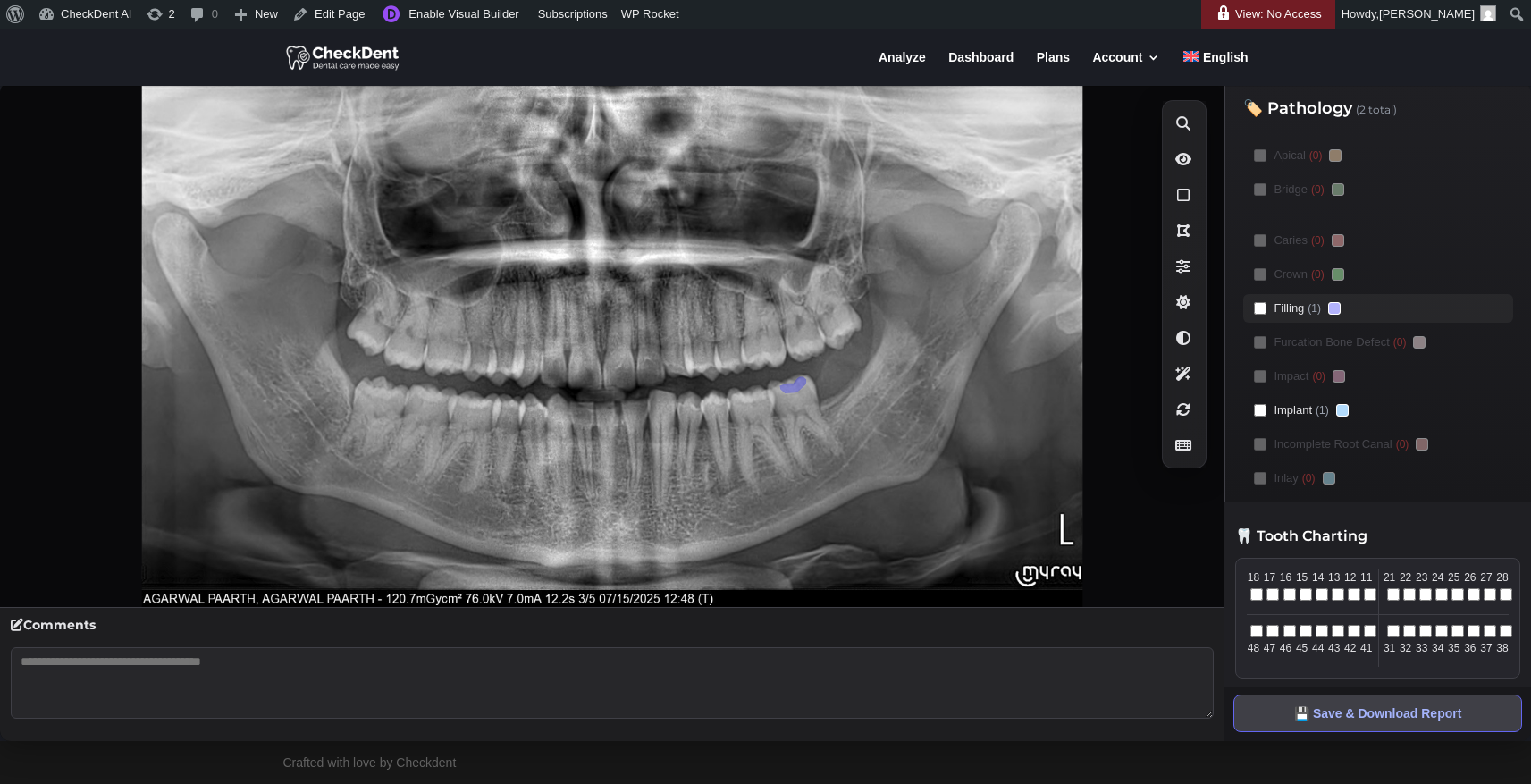
click at [1264, 301] on label "Filling (1)" at bounding box center [1378, 307] width 270 height 28
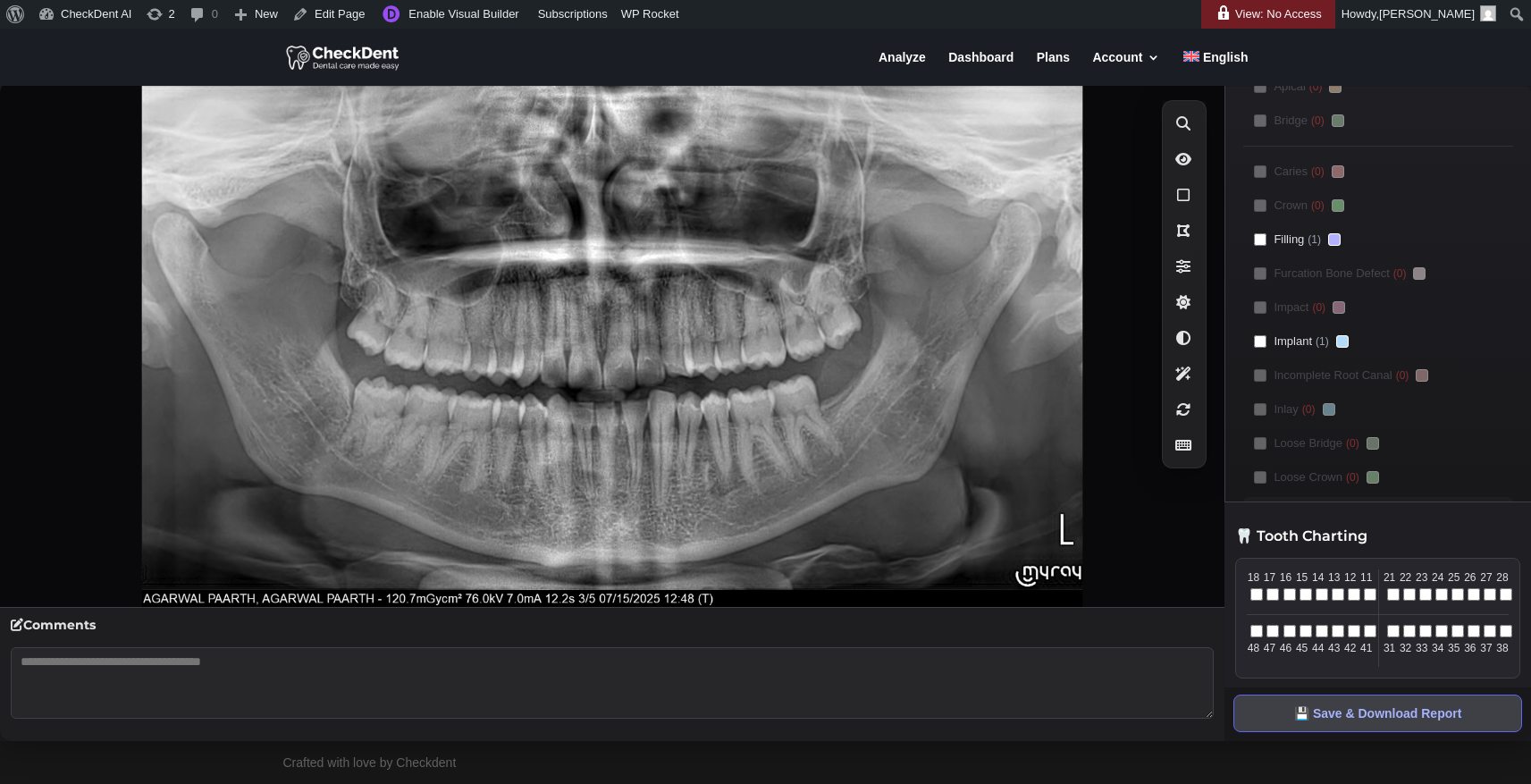
scroll to position [47, 0]
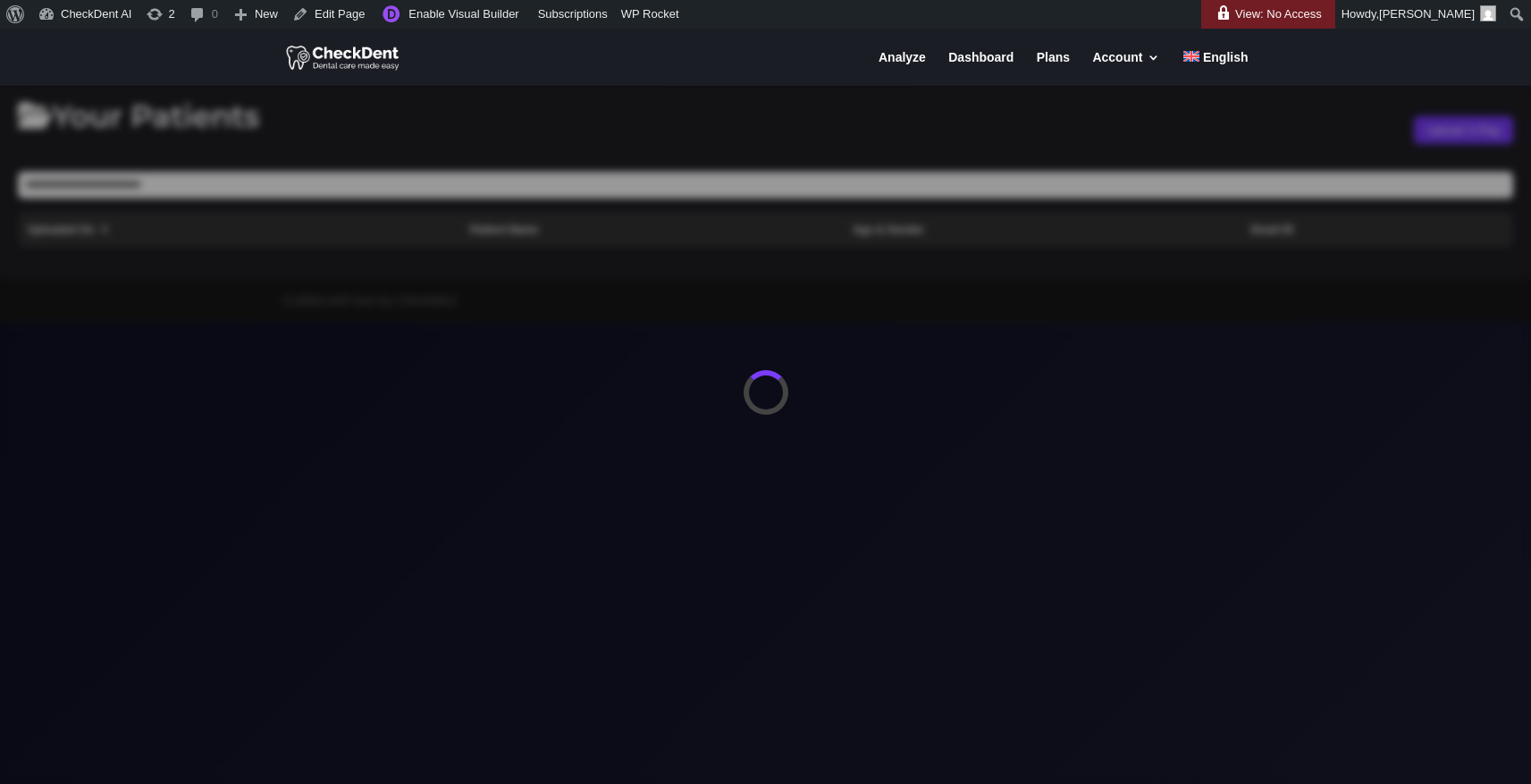
scroll to position [15, 0]
